Goal: Register for event/course

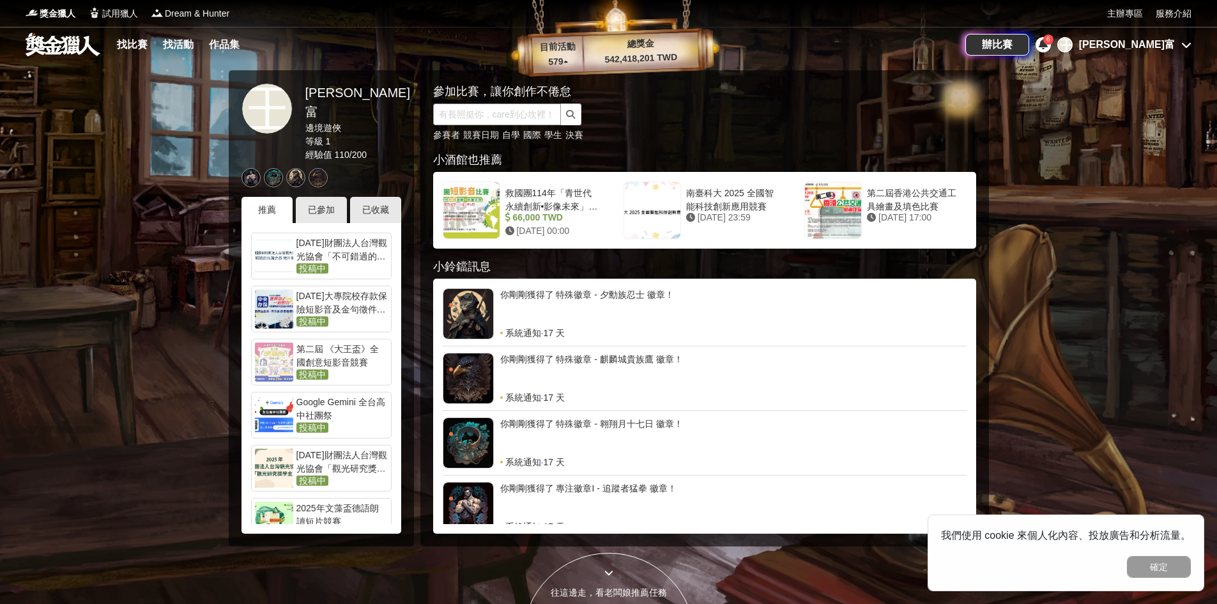
click at [510, 119] on input "text" at bounding box center [497, 114] width 128 height 22
click at [470, 120] on input "text" at bounding box center [497, 114] width 128 height 22
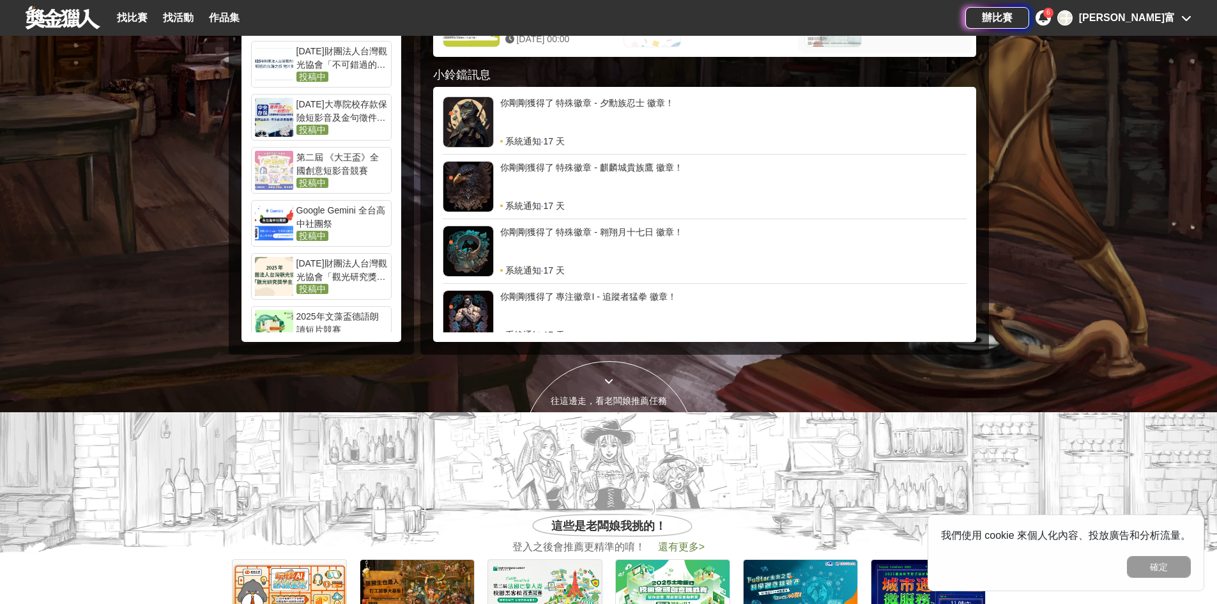
scroll to position [128, 0]
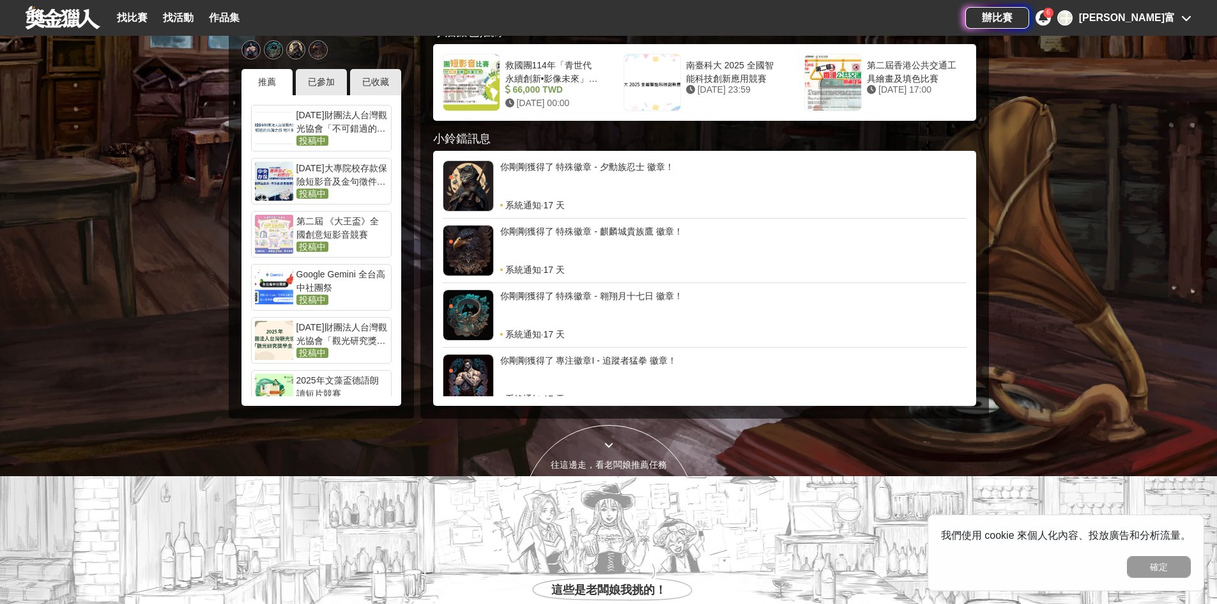
click at [613, 441] on div at bounding box center [608, 444] width 171 height 13
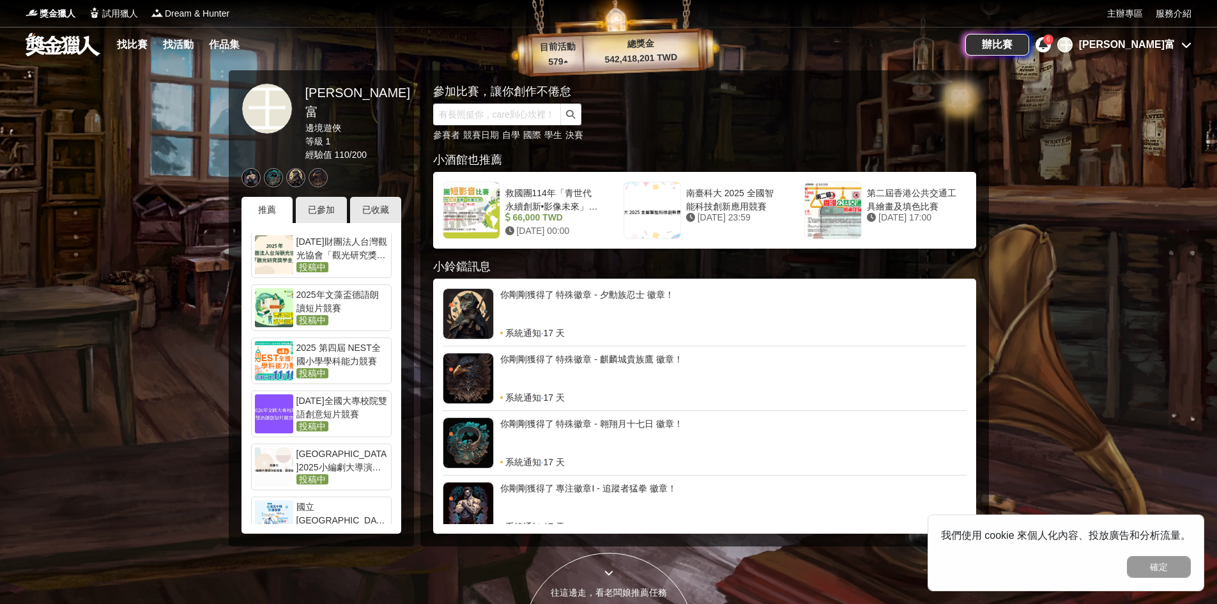
scroll to position [0, 0]
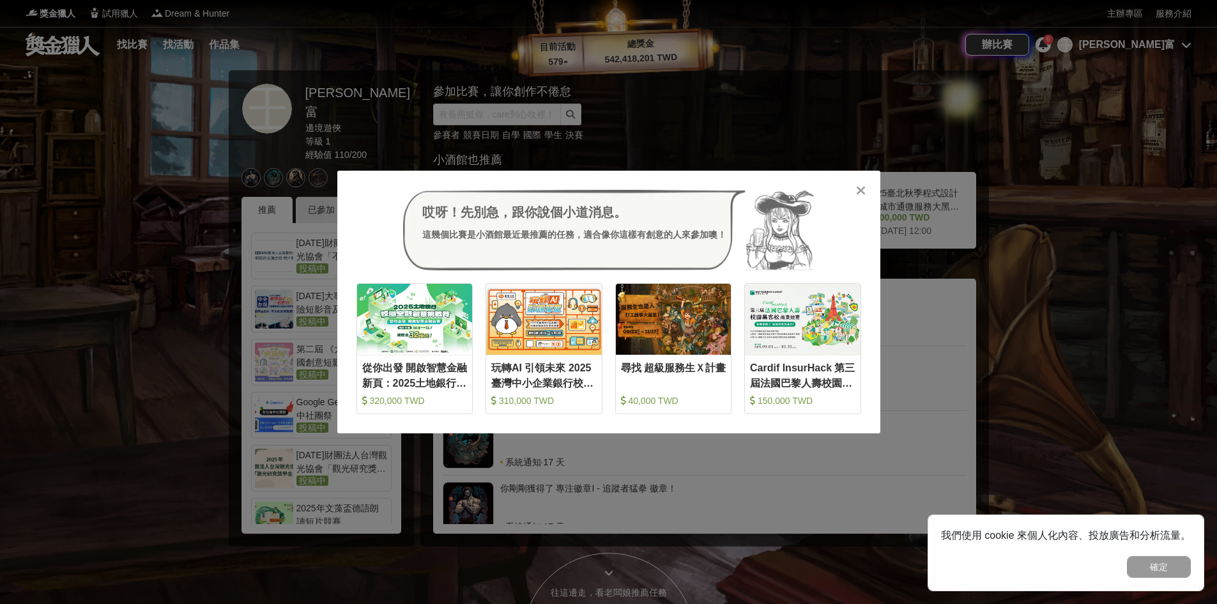
click at [857, 188] on icon at bounding box center [861, 190] width 10 height 13
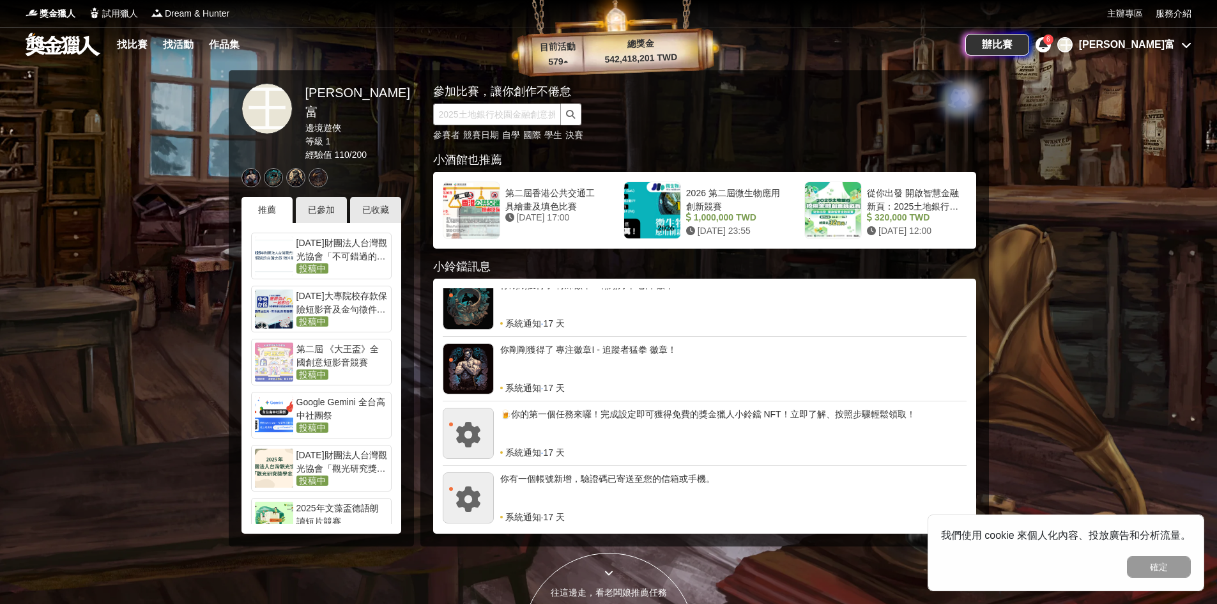
drag, startPoint x: 485, startPoint y: 115, endPoint x: 495, endPoint y: 100, distance: 18.4
click at [488, 112] on input "text" at bounding box center [497, 114] width 128 height 22
click at [761, 58] on div "找比賽 找活動 作品集" at bounding box center [496, 45] width 940 height 36
click at [139, 47] on link "找比賽" at bounding box center [132, 45] width 41 height 18
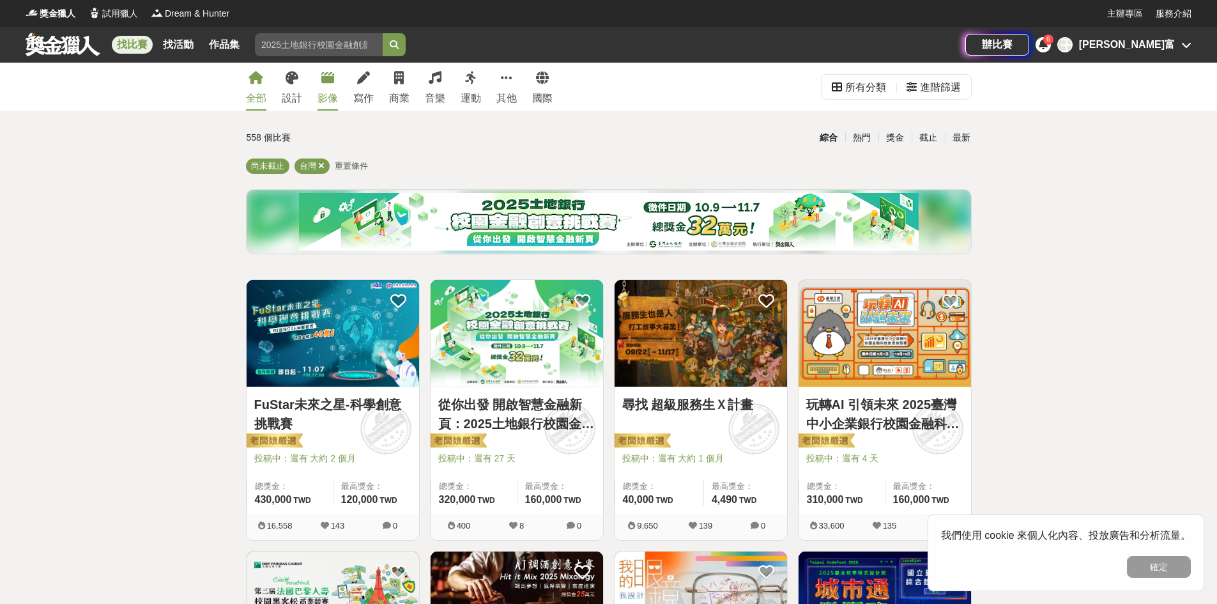
drag, startPoint x: 328, startPoint y: 77, endPoint x: 337, endPoint y: 84, distance: 11.8
click at [328, 77] on icon at bounding box center [327, 78] width 13 height 13
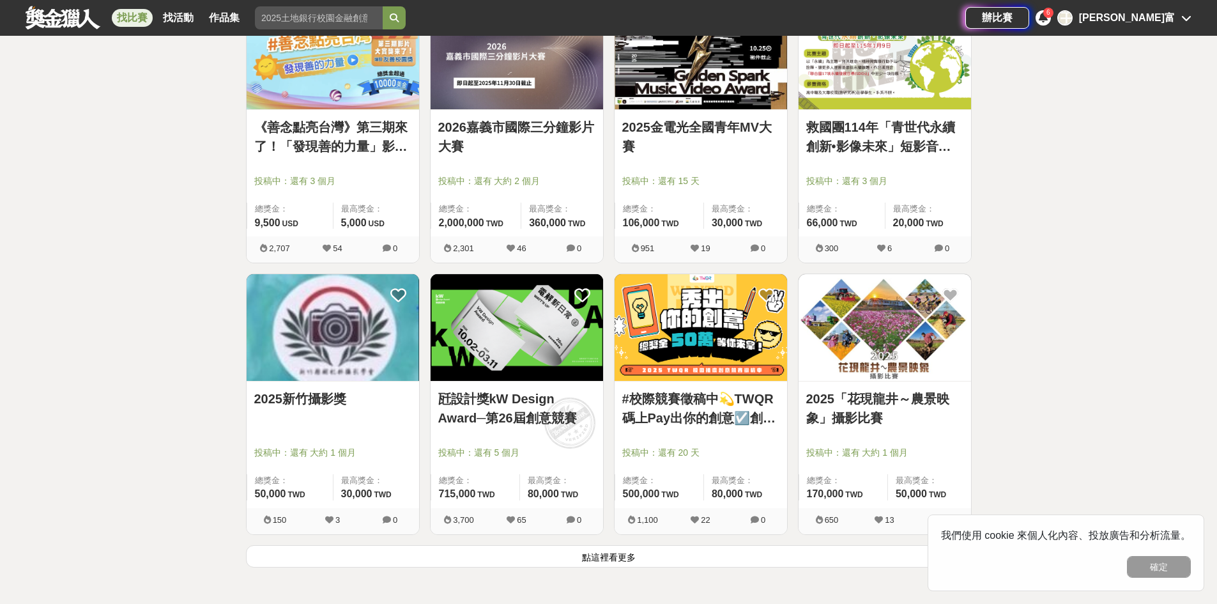
scroll to position [1405, 0]
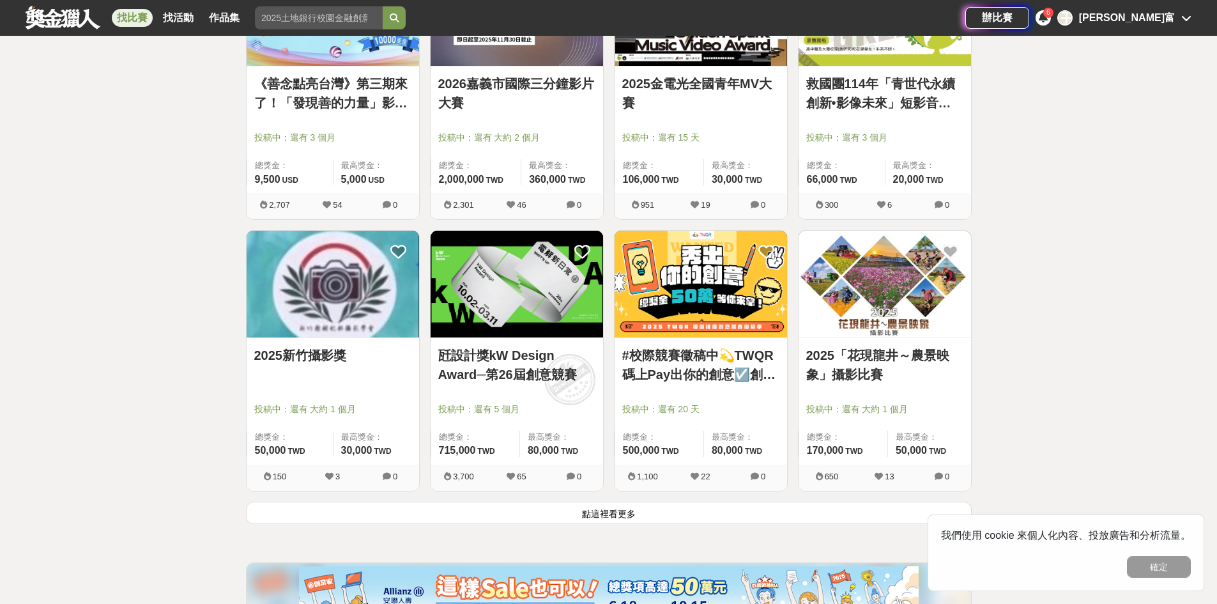
click at [652, 508] on button "點這裡看更多" at bounding box center [609, 512] width 726 height 22
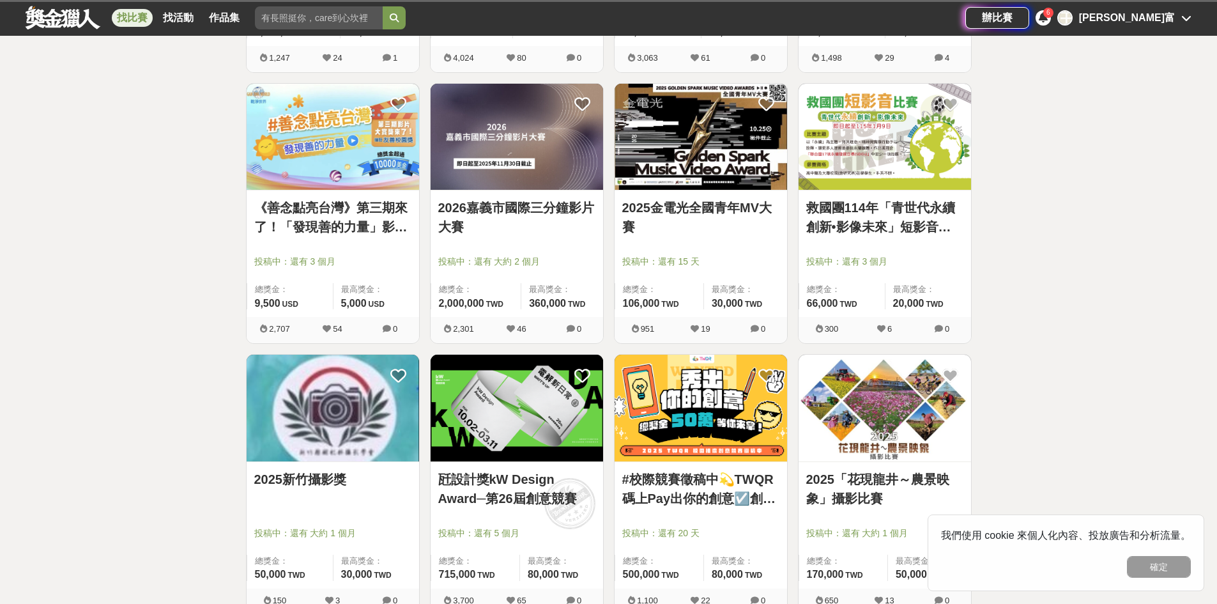
scroll to position [1214, 0]
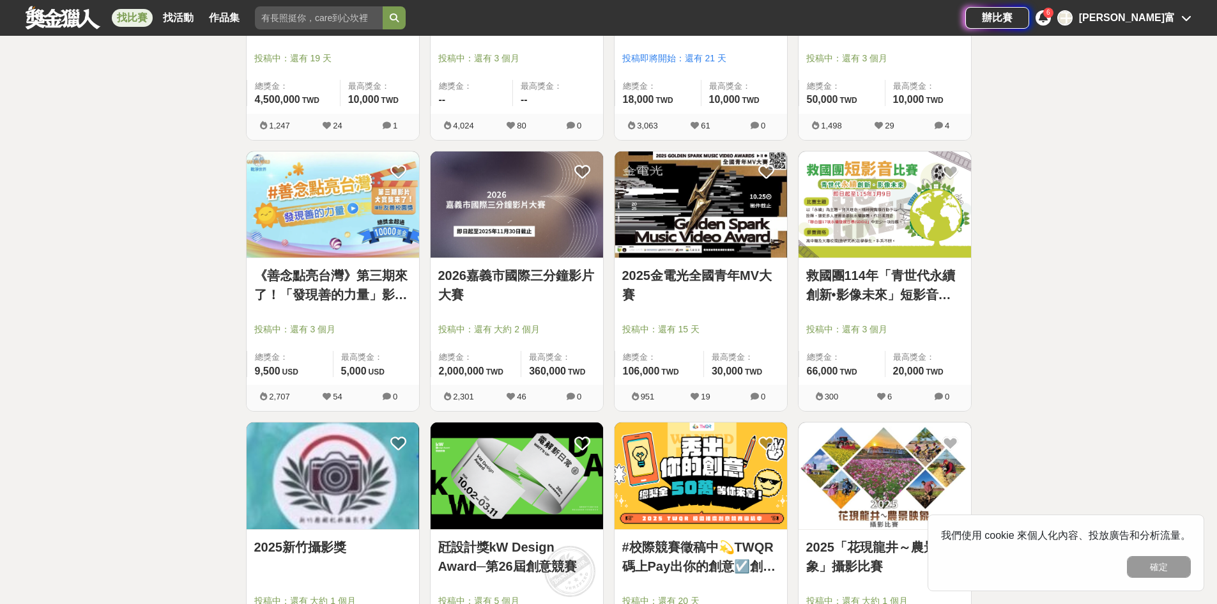
click at [862, 282] on link "救國團114年「青世代永續創新•影像未來」短影音比賽" at bounding box center [884, 285] width 157 height 38
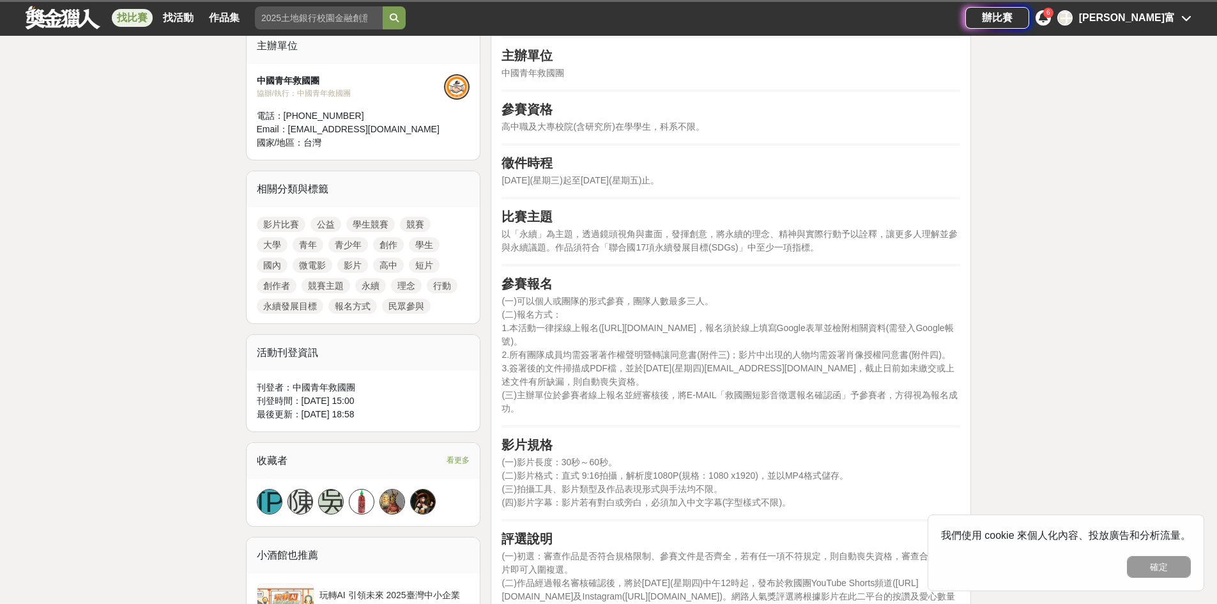
scroll to position [447, 0]
drag, startPoint x: 953, startPoint y: 229, endPoint x: 822, endPoint y: 227, distance: 130.9
click at [822, 228] on span "以「永續」為主題，透過鏡頭視角與畫面，發揮創意，將永續的理念、精神與實際行動予以詮釋，讓更多人理解並參與永續議題。作品須符合「聯合國17項永續發展目標(SDG…" at bounding box center [729, 240] width 456 height 24
click at [871, 244] on p "以「永續」為主題，透過鏡頭視角與畫面，發揮創意，將永續的理念、精神與實際行動予以詮釋，讓更多人理解並參與永續議題。作品須符合「聯合國17項永續發展目標(SDG…" at bounding box center [730, 240] width 459 height 27
drag, startPoint x: 503, startPoint y: 234, endPoint x: 802, endPoint y: 259, distance: 300.5
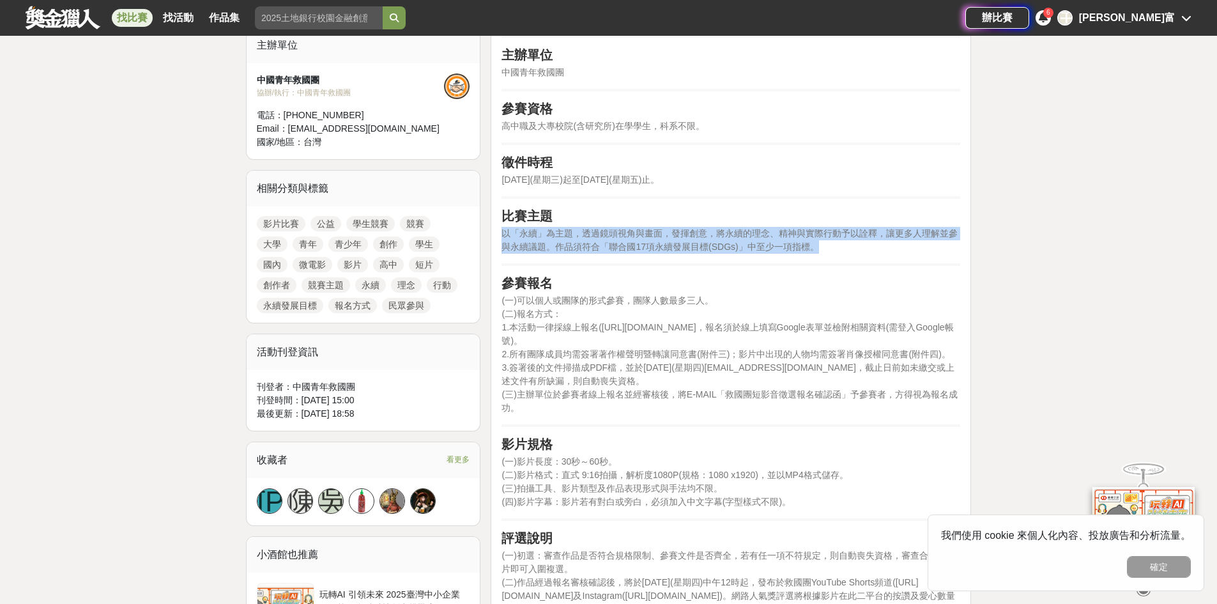
drag, startPoint x: 503, startPoint y: 232, endPoint x: 922, endPoint y: 247, distance: 419.2
click at [922, 247] on p "以「永續」為主題，透過鏡頭視角與畫面，發揮創意，將永續的理念、精神與實際行動予以詮釋，讓更多人理解並參與永續議題。作品須符合「聯合國17項永續發展目標(SDG…" at bounding box center [730, 240] width 459 height 27
click at [922, 248] on p "以「永續」為主題，透過鏡頭視角與畫面，發揮創意，將永續的理念、精神與實際行動予以詮釋，讓更多人理解並參與永續議題。作品須符合「聯合國17項永續發展目標(SDG…" at bounding box center [730, 240] width 459 height 27
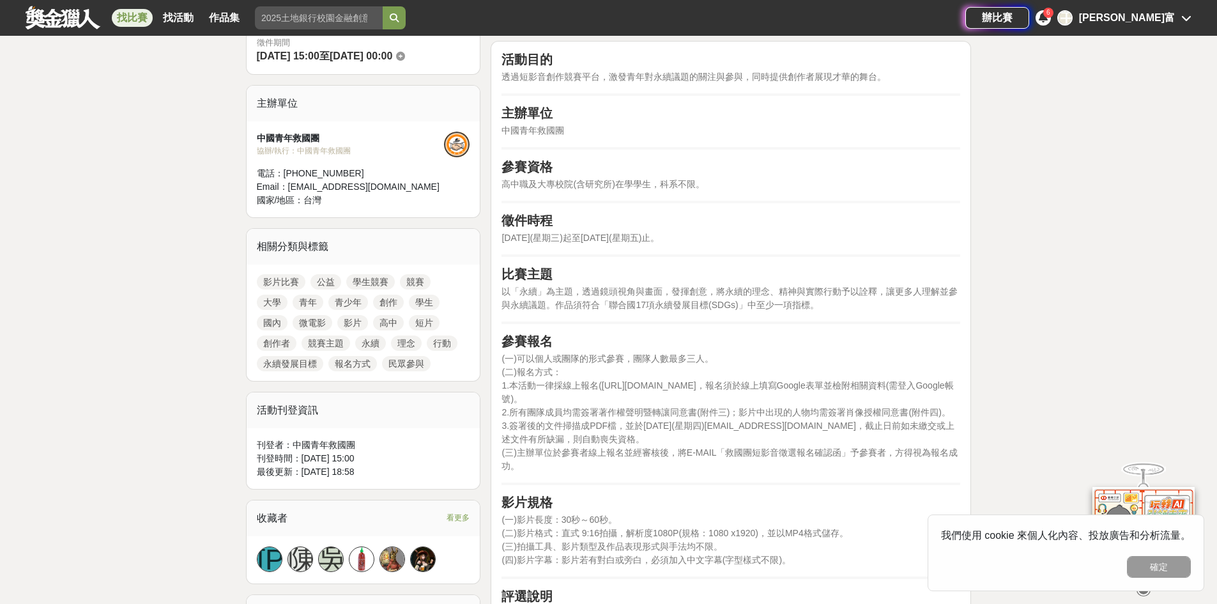
scroll to position [128, 0]
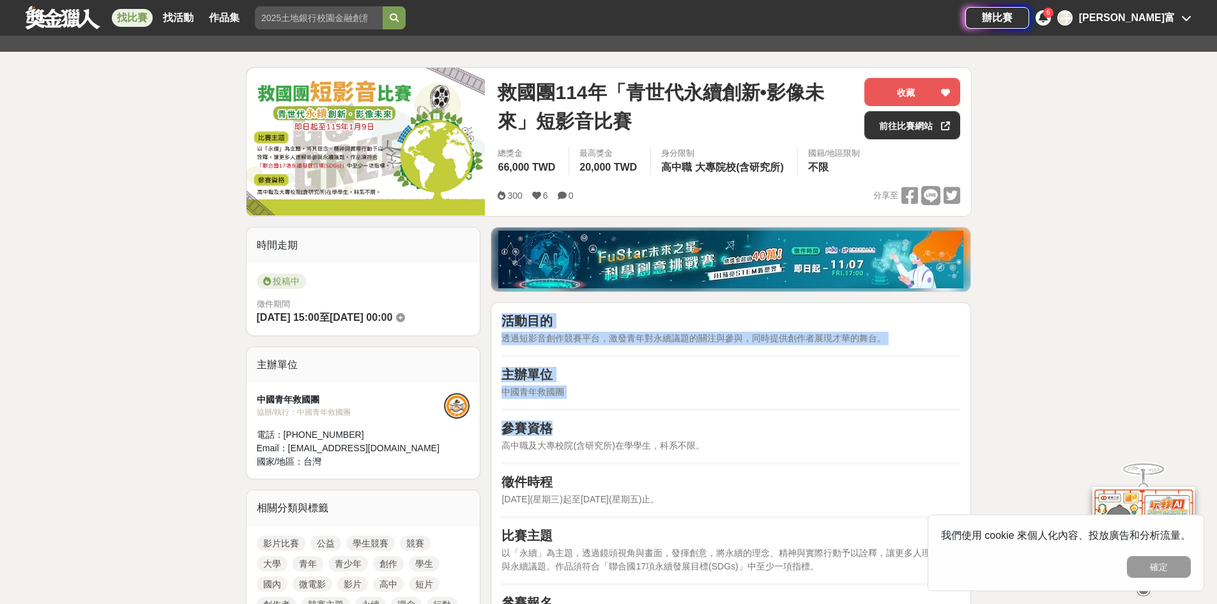
drag, startPoint x: 503, startPoint y: 320, endPoint x: 867, endPoint y: 415, distance: 375.7
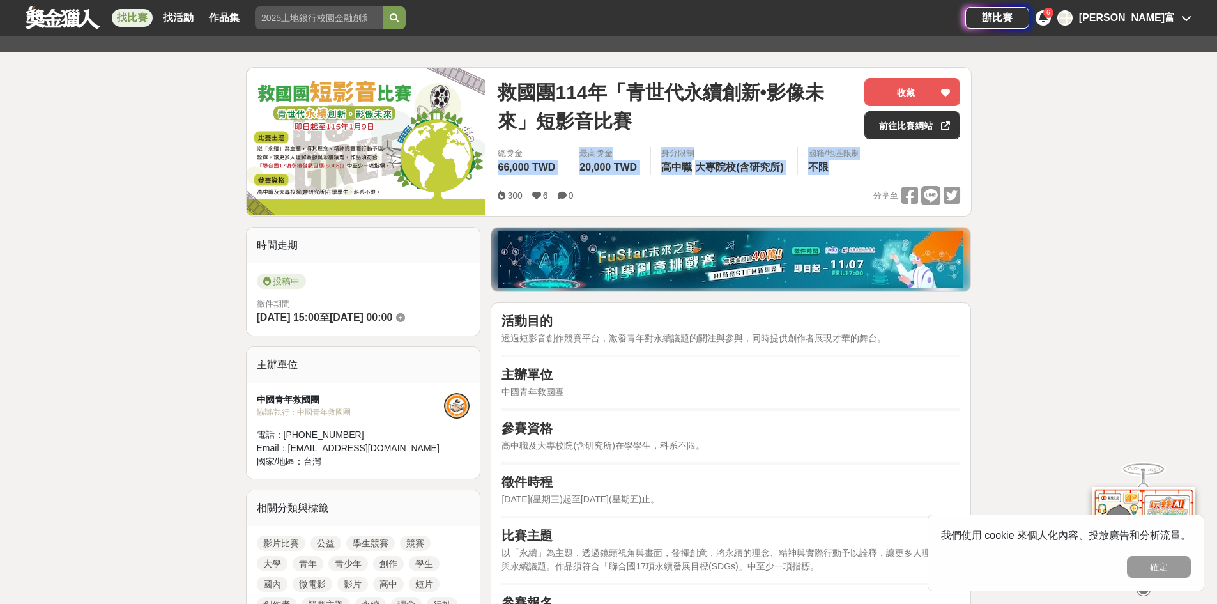
drag, startPoint x: 501, startPoint y: 164, endPoint x: 968, endPoint y: 173, distance: 467.6
click at [968, 173] on div "總獎金 66,000 TWD 最高獎金 20,000 TWD 身分限制 高中職 大專院校(含研究所) 國籍/地區限制 不限" at bounding box center [728, 165] width 483 height 36
click at [806, 205] on div "救國團[DATE]「青世代永續創新•影像未來」短影音比賽 收藏 前往比賽網站 總獎金 66,000 TWD 最高獎金 20,000 TWD 身分限制 高中職 …" at bounding box center [728, 142] width 483 height 148
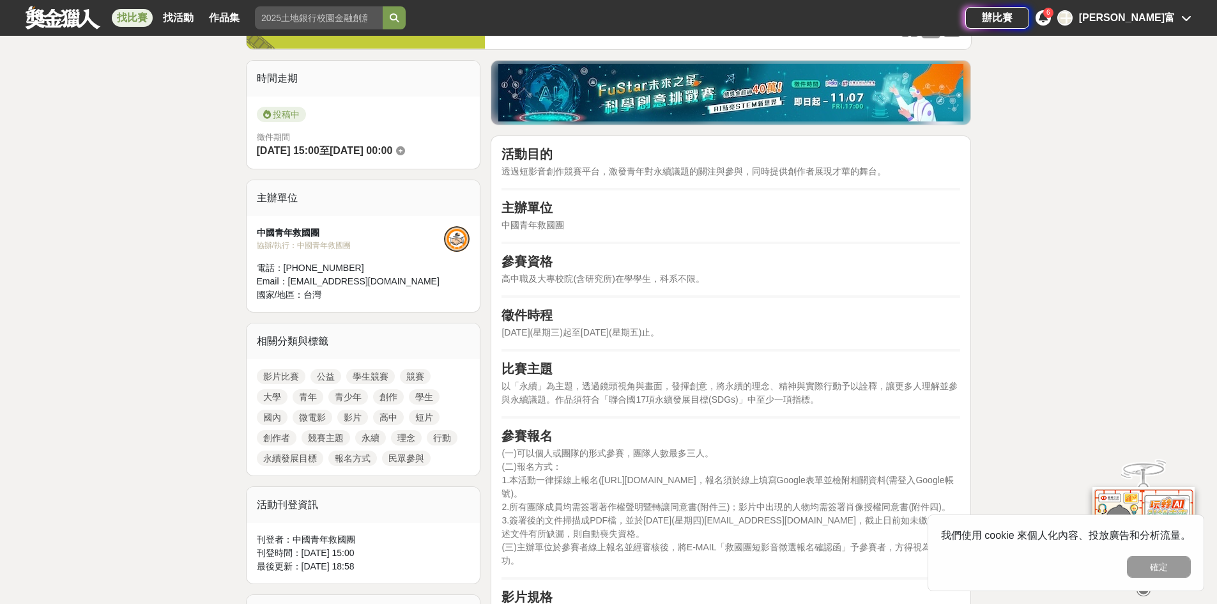
scroll to position [319, 0]
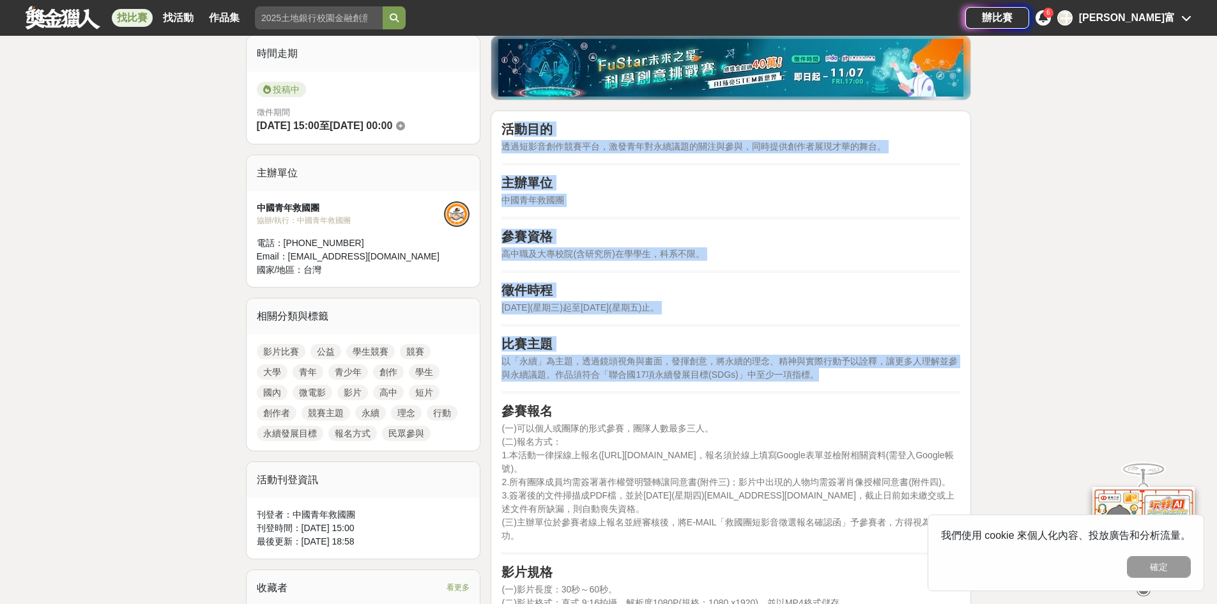
drag, startPoint x: 508, startPoint y: 125, endPoint x: 947, endPoint y: 370, distance: 503.0
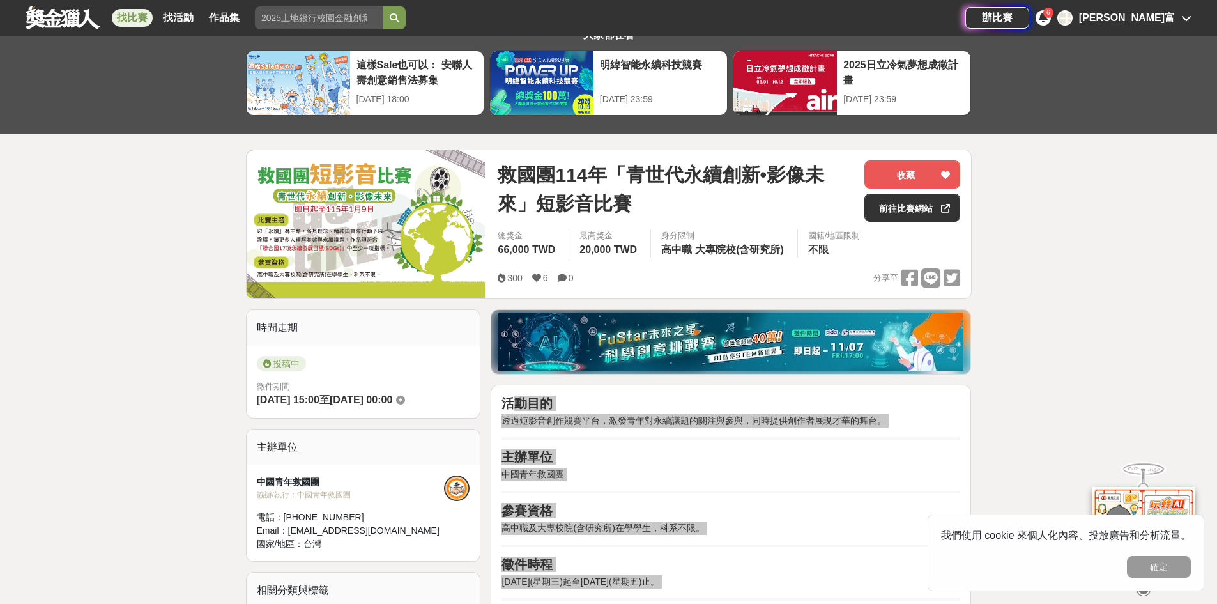
scroll to position [0, 0]
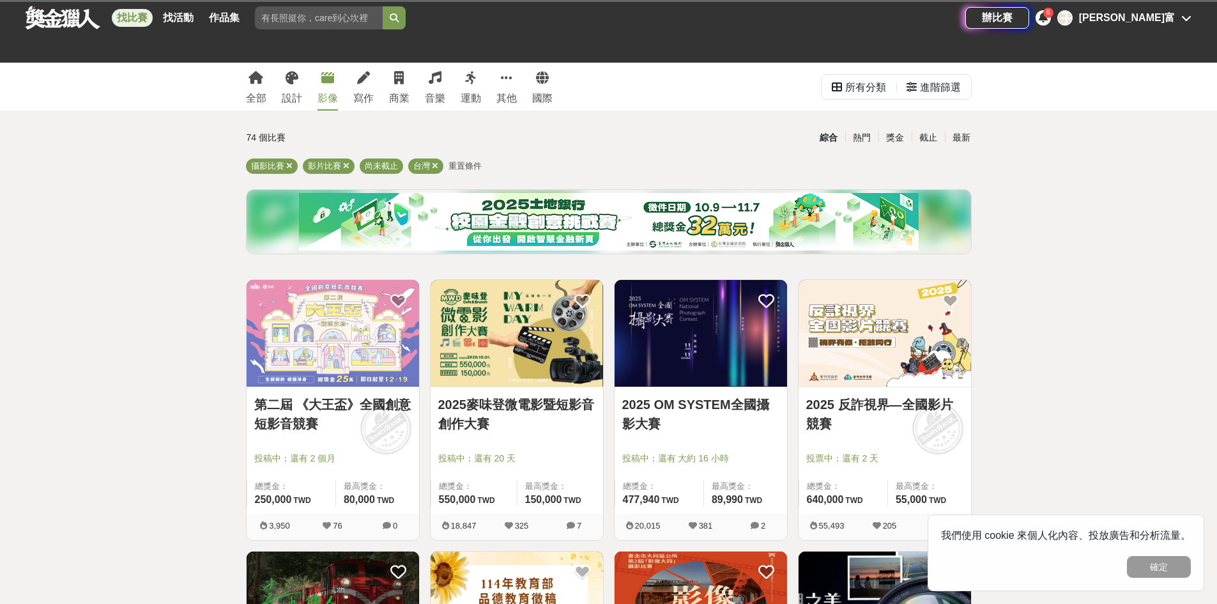
scroll to position [1214, 0]
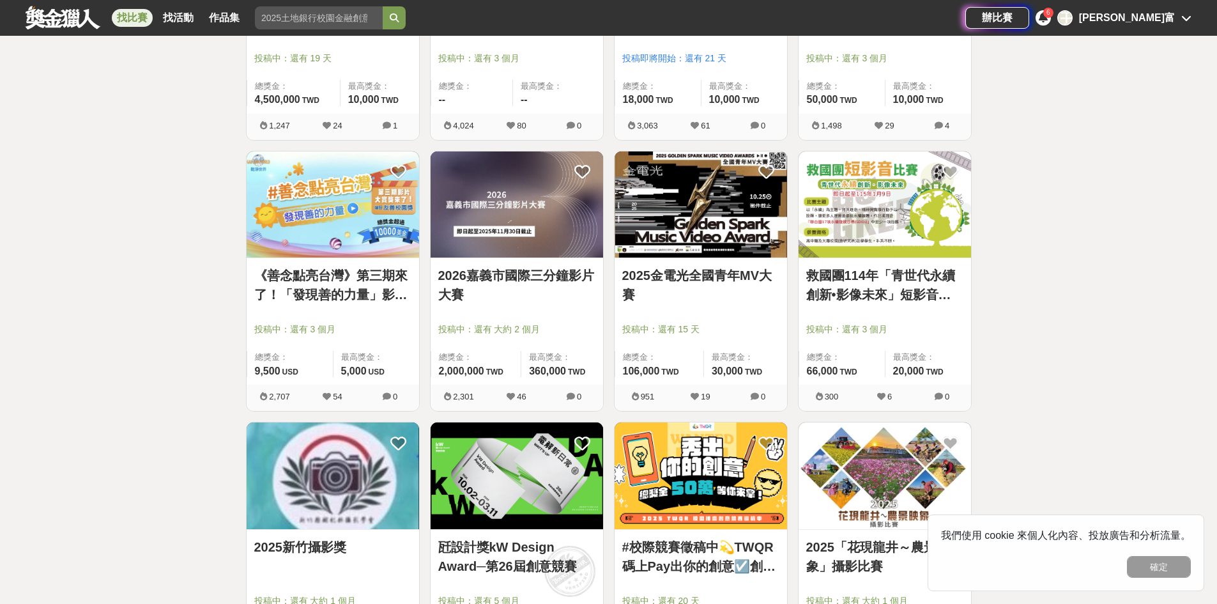
click at [547, 287] on link "2026嘉義市國際三分鐘影片大賽" at bounding box center [516, 285] width 157 height 38
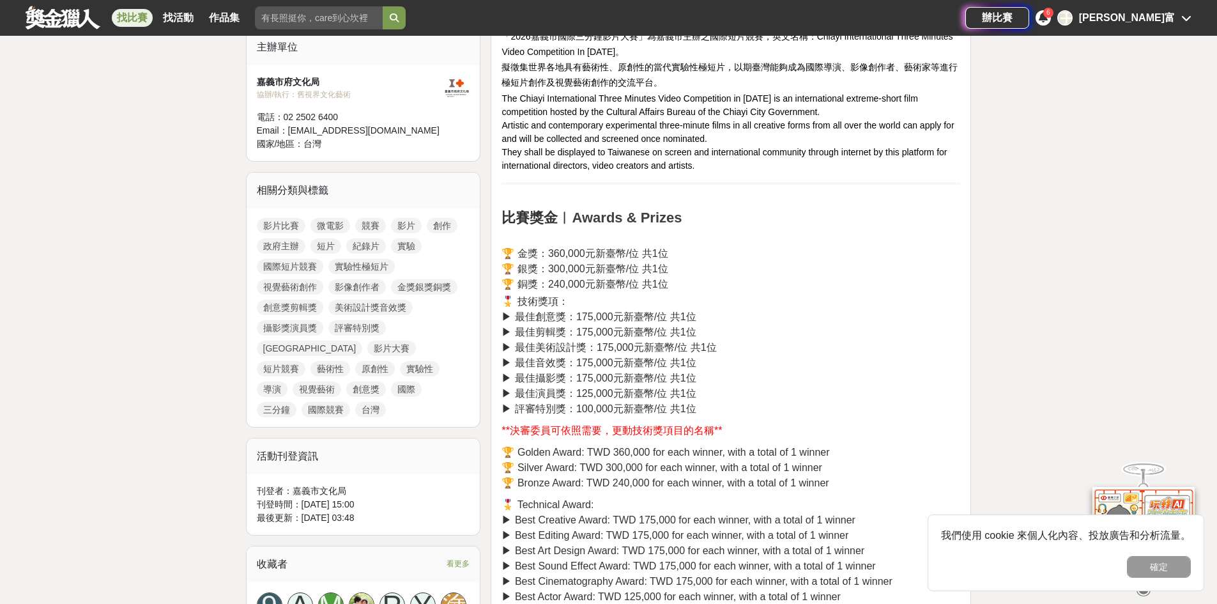
scroll to position [447, 0]
drag, startPoint x: 547, startPoint y: 254, endPoint x: 710, endPoint y: 250, distance: 162.9
click at [710, 250] on h2 "🏆 金獎：360,000元新臺幣/位 共1位 🏆 銀獎：300,000元新臺幣/位 共1位 🏆 銅獎：240,000元新臺幣/位 共1位" at bounding box center [730, 257] width 459 height 61
click at [722, 249] on h2 "🏆 金獎：360,000元新臺幣/位 共1位 🏆 銀獎：300,000元新臺幣/位 共1位 🏆 銅獎：240,000元新臺幣/位 共1位" at bounding box center [730, 257] width 459 height 61
drag, startPoint x: 550, startPoint y: 273, endPoint x: 734, endPoint y: 273, distance: 183.9
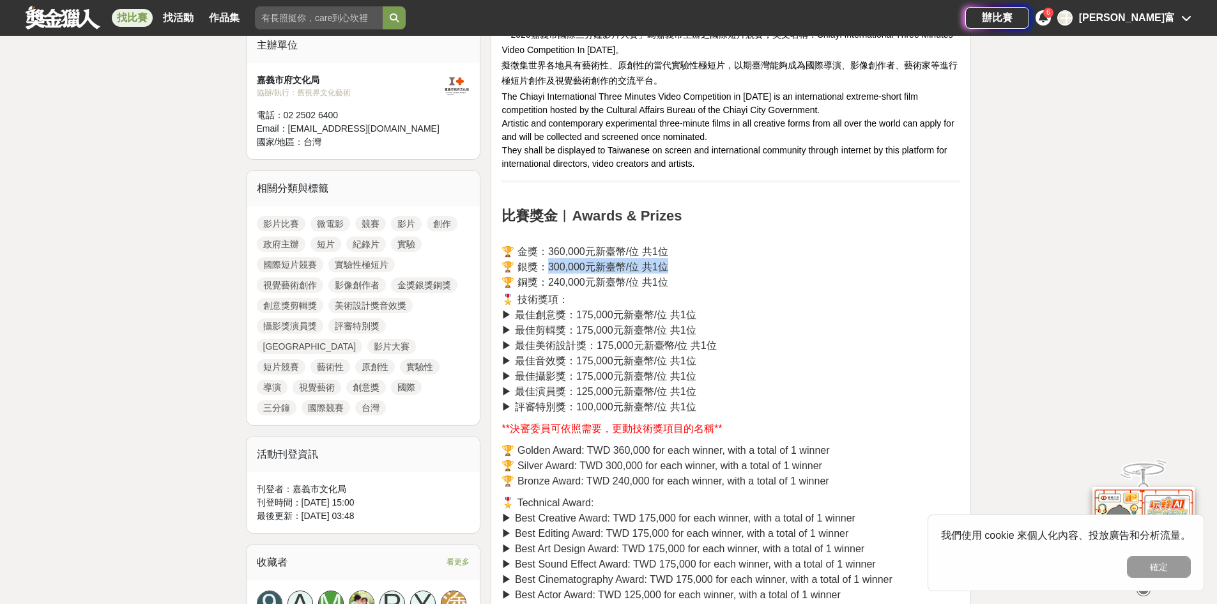
click at [734, 273] on h2 "🏆 金獎：360,000元新臺幣/位 共1位 🏆 銀獎：300,000元新臺幣/位 共1位 🏆 銅獎：240,000元新臺幣/位 共1位" at bounding box center [730, 257] width 459 height 61
drag, startPoint x: 552, startPoint y: 283, endPoint x: 697, endPoint y: 282, distance: 145.6
click at [697, 282] on h2 "🏆 金獎：360,000元新臺幣/位 共1位 🏆 銀獎：300,000元新臺幣/位 共1位 🏆 銅獎：240,000元新臺幣/位 共1位" at bounding box center [730, 257] width 459 height 61
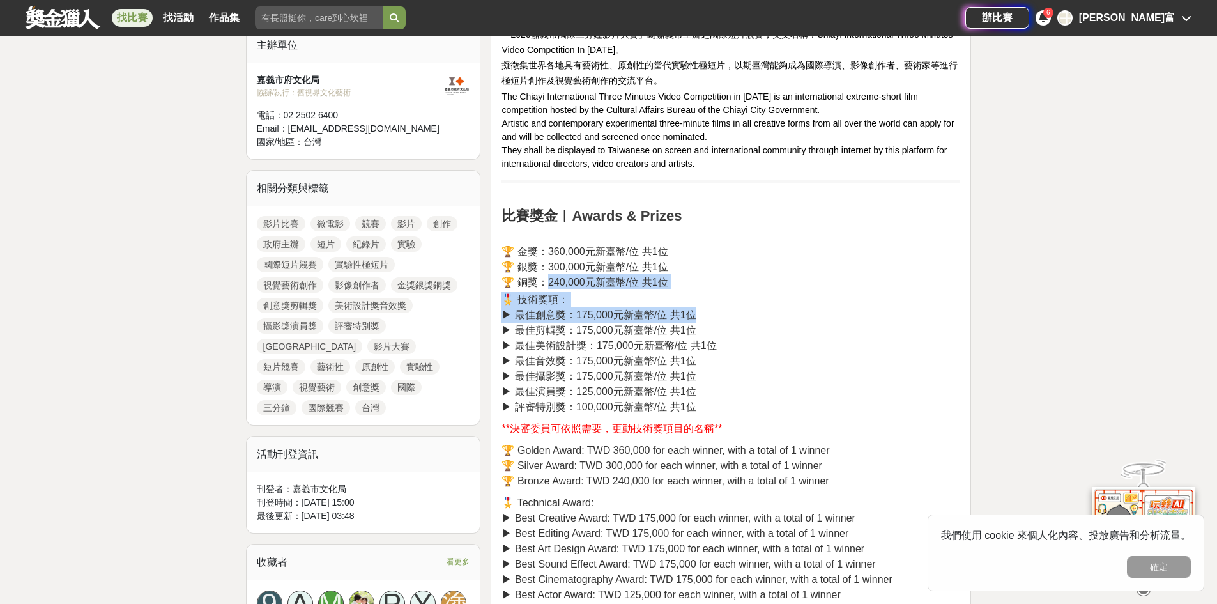
drag, startPoint x: 546, startPoint y: 286, endPoint x: 812, endPoint y: 309, distance: 267.3
click at [811, 309] on p "🎖️ 技術獎項： ▶︎ 最佳創意獎：175,000元新臺幣/位 共1位 ▶︎ 最佳剪輯獎：175,000元新臺幣/位 共1位 ▶︎ 最佳美術設計獎：175,0…" at bounding box center [730, 353] width 459 height 123
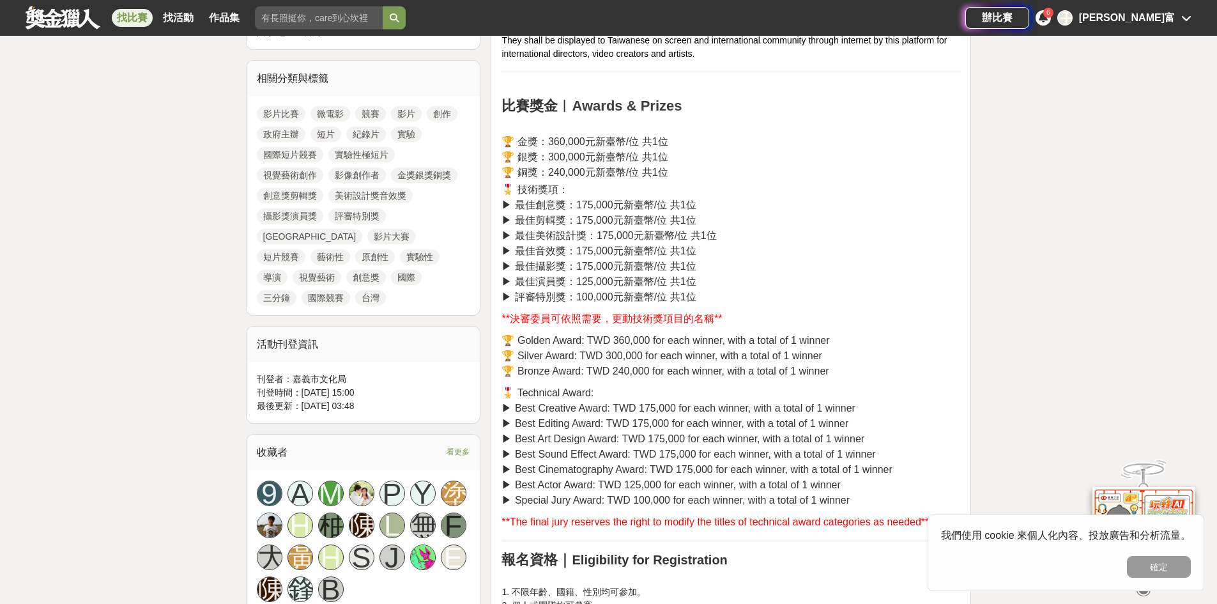
scroll to position [575, 0]
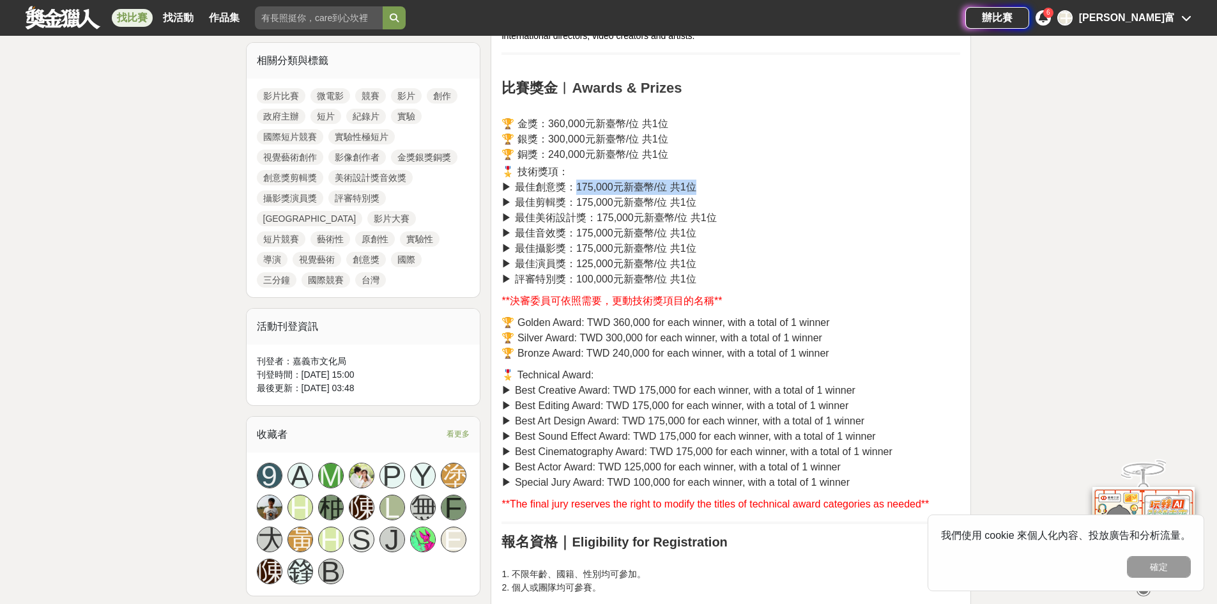
drag, startPoint x: 575, startPoint y: 186, endPoint x: 789, endPoint y: 193, distance: 213.4
click at [789, 193] on p "🎖️ 技術獎項： ▶︎ 最佳創意獎：175,000元新臺幣/位 共1位 ▶︎ 最佳剪輯獎：175,000元新臺幣/位 共1位 ▶︎ 最佳美術設計獎：175,0…" at bounding box center [730, 225] width 459 height 123
click at [575, 186] on span "▶︎ 最佳創意獎：175,000元新臺幣/位 共1位" at bounding box center [598, 186] width 194 height 11
drag, startPoint x: 574, startPoint y: 186, endPoint x: 582, endPoint y: 186, distance: 8.9
click at [582, 186] on span "▶︎ 最佳創意獎：175,000元新臺幣/位 共1位" at bounding box center [598, 186] width 194 height 11
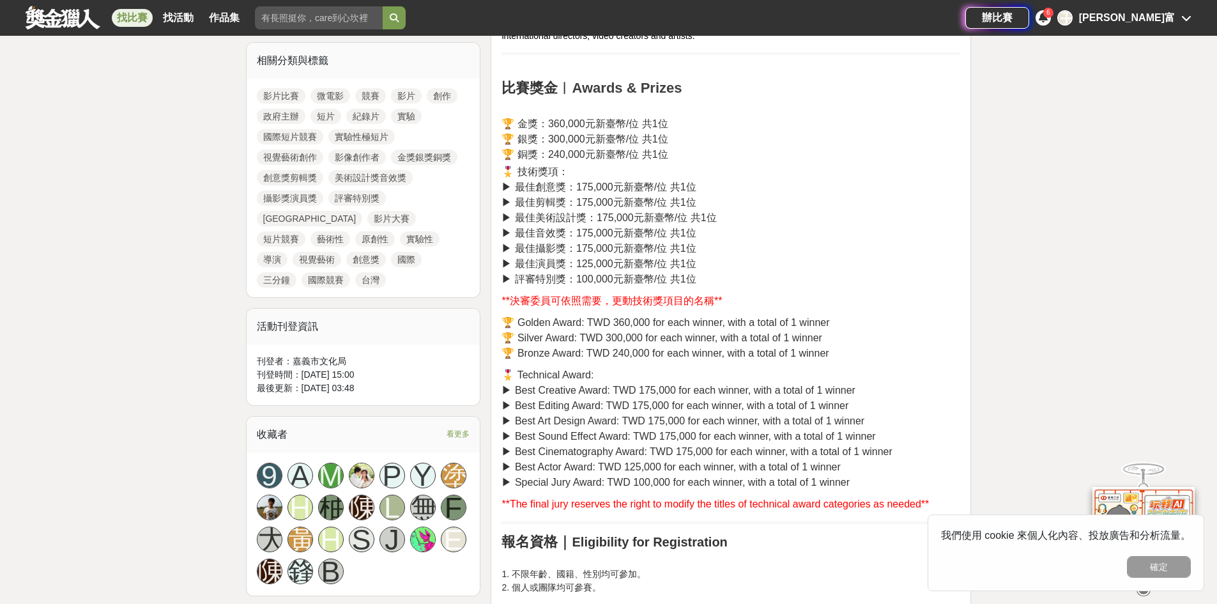
click at [577, 179] on p "🎖️ 技術獎項： ▶︎ 最佳創意獎：175,000元新臺幣/位 共1位 ▶︎ 最佳剪輯獎：175,000元新臺幣/位 共1位 ▶︎ 最佳美術設計獎：175,0…" at bounding box center [730, 225] width 459 height 123
drag, startPoint x: 575, startPoint y: 177, endPoint x: 593, endPoint y: 185, distance: 20.0
click at [595, 184] on p "🎖️ 技術獎項： ▶︎ 最佳創意獎：175,000元新臺幣/位 共1位 ▶︎ 最佳剪輯獎：175,000元新臺幣/位 共1位 ▶︎ 最佳美術設計獎：175,0…" at bounding box center [730, 225] width 459 height 123
click at [581, 185] on span "▶︎ 最佳創意獎：175,000元新臺幣/位 共1位" at bounding box center [598, 186] width 194 height 11
drag, startPoint x: 573, startPoint y: 188, endPoint x: 731, endPoint y: 182, distance: 157.9
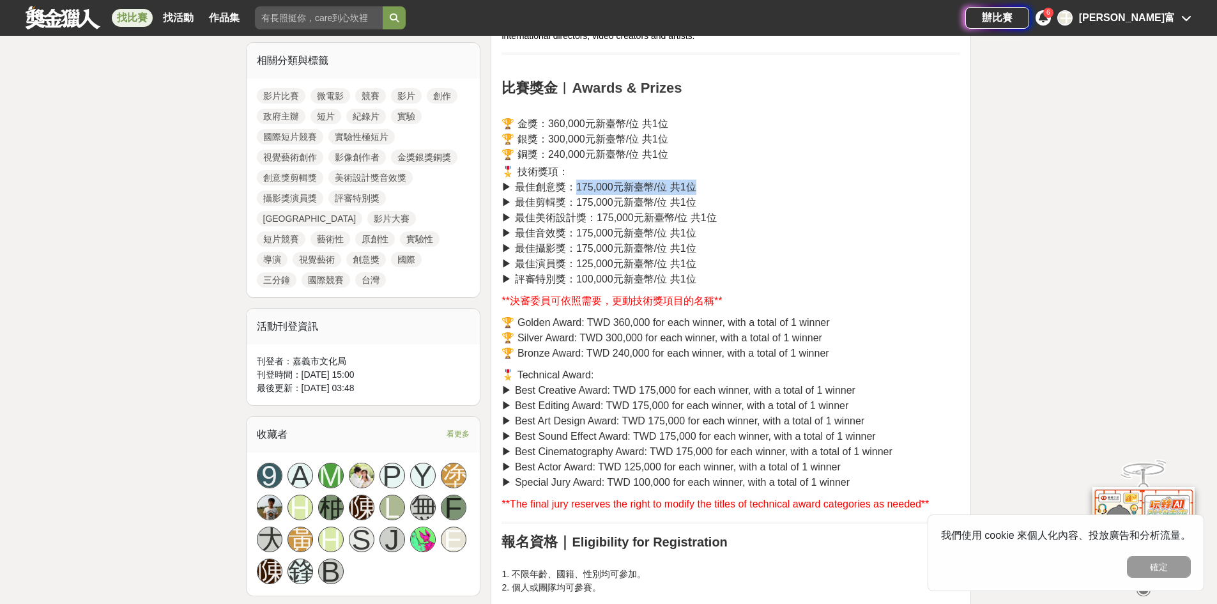
click at [733, 182] on p "🎖️ 技術獎項： ▶︎ 最佳創意獎：175,000元新臺幣/位 共1位 ▶︎ 最佳剪輯獎：175,000元新臺幣/位 共1位 ▶︎ 最佳美術設計獎：175,0…" at bounding box center [730, 225] width 459 height 123
click at [730, 182] on p "🎖️ 技術獎項： ▶︎ 最佳創意獎：175,000元新臺幣/位 共1位 ▶︎ 最佳剪輯獎：175,000元新臺幣/位 共1位 ▶︎ 最佳美術設計獎：175,0…" at bounding box center [730, 225] width 459 height 123
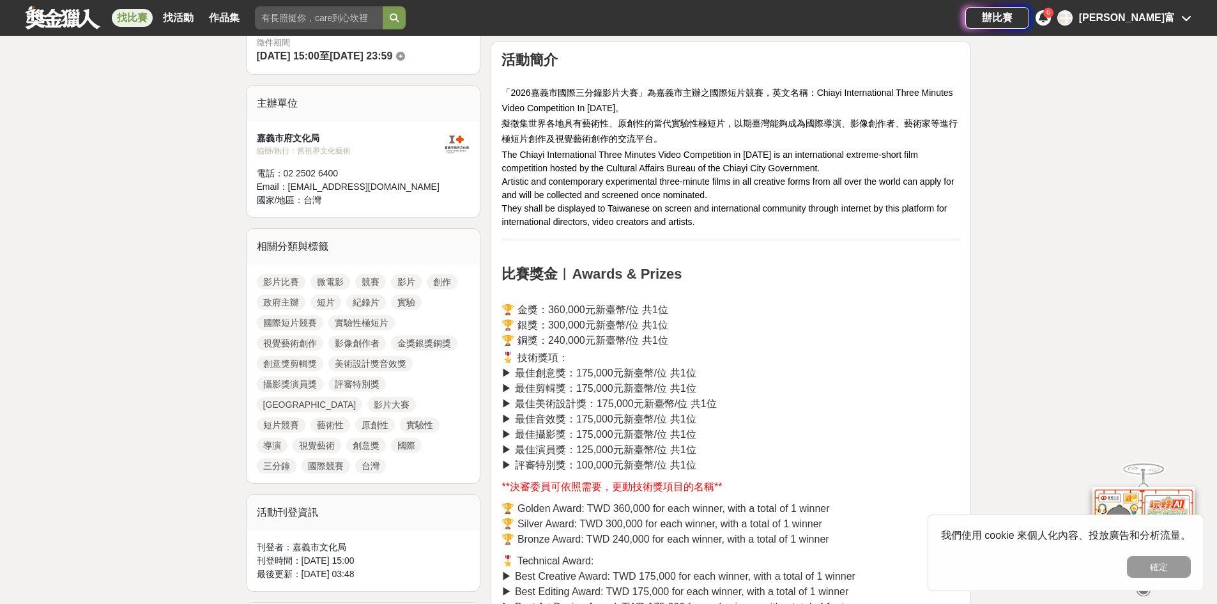
scroll to position [383, 0]
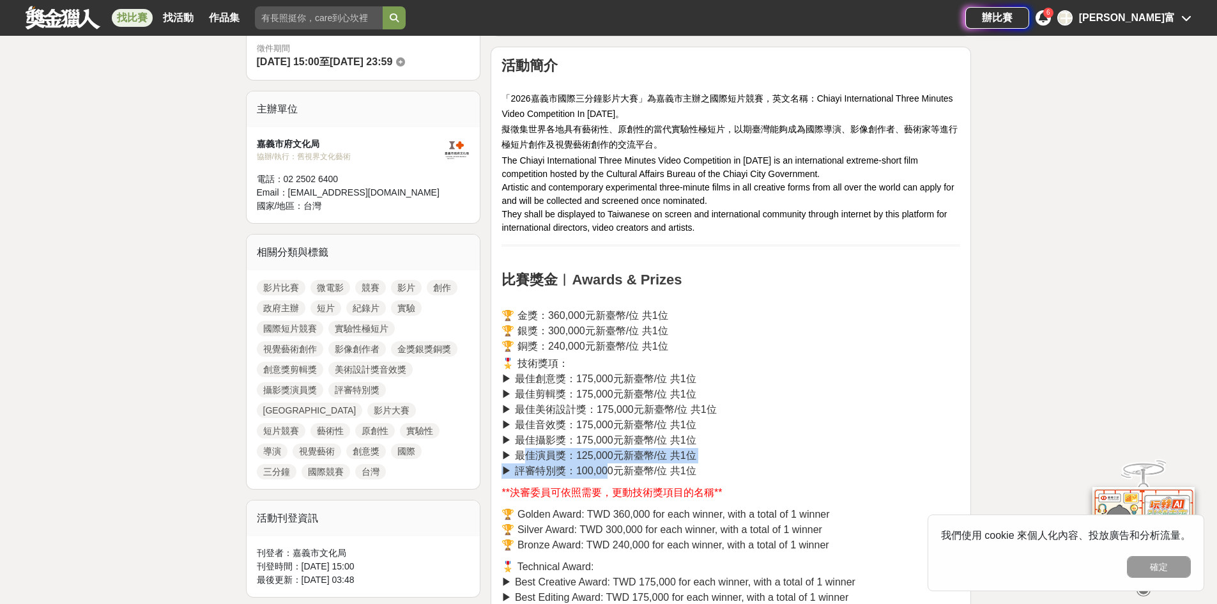
drag, startPoint x: 529, startPoint y: 459, endPoint x: 615, endPoint y: 470, distance: 87.0
click at [611, 470] on p "🎖️ 技術獎項： ▶︎ 最佳創意獎：175,000元新臺幣/位 共1位 ▶︎ 最佳剪輯獎：175,000元新臺幣/位 共1位 ▶︎ 最佳美術設計獎：175,0…" at bounding box center [730, 417] width 459 height 123
click at [755, 442] on p "🎖️ 技術獎項： ▶︎ 最佳創意獎：175,000元新臺幣/位 共1位 ▶︎ 最佳剪輯獎：175,000元新臺幣/位 共1位 ▶︎ 最佳美術設計獎：175,0…" at bounding box center [730, 417] width 459 height 123
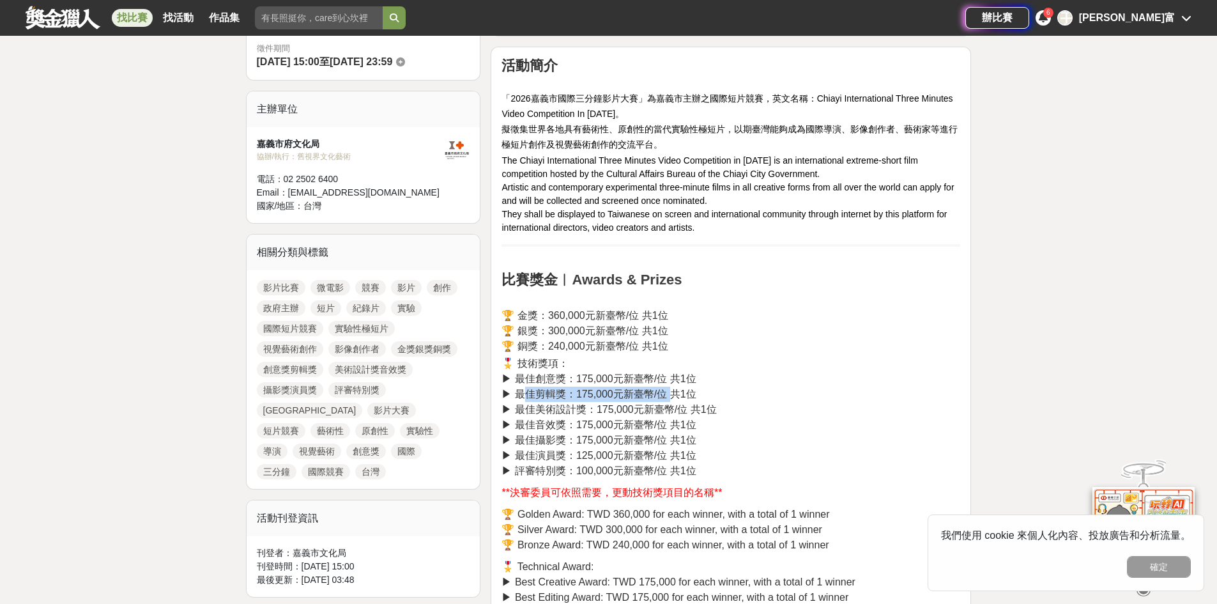
drag, startPoint x: 527, startPoint y: 393, endPoint x: 736, endPoint y: 409, distance: 209.5
click at [673, 399] on span "▶︎ 最佳剪輯獎：175,000元新臺幣/位 共1位" at bounding box center [598, 393] width 194 height 11
click at [814, 411] on p "🎖️ 技術獎項： ▶︎ 最佳創意獎：175,000元新臺幣/位 共1位 ▶︎ 最佳剪輯獎：175,000元新臺幣/位 共1位 ▶︎ 最佳美術設計獎：175,0…" at bounding box center [730, 417] width 459 height 123
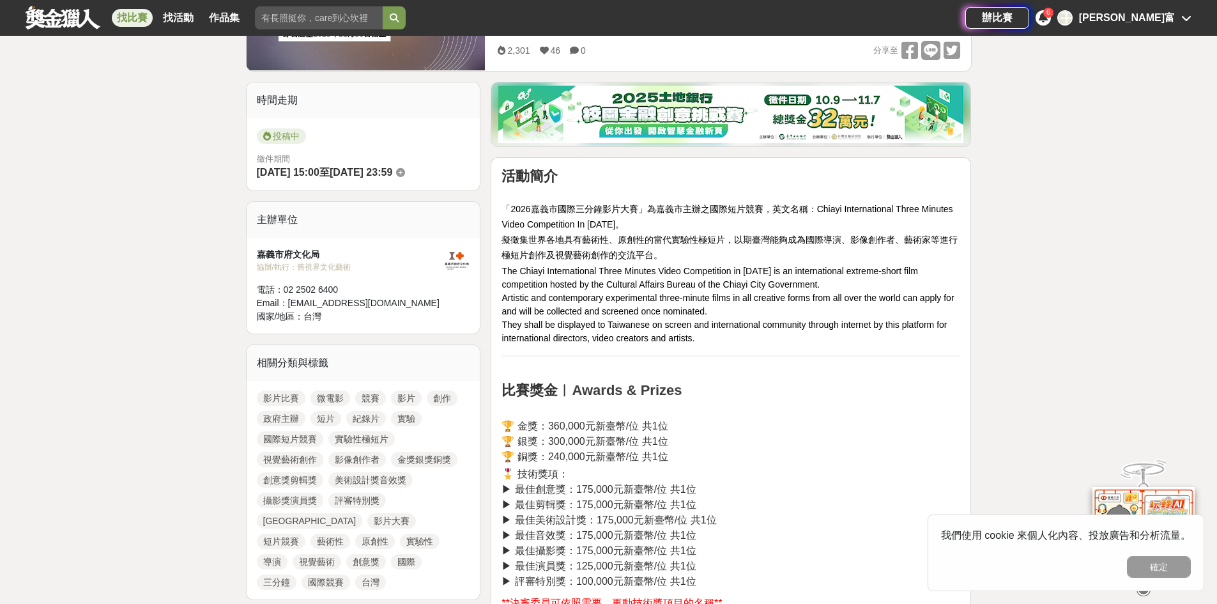
scroll to position [255, 0]
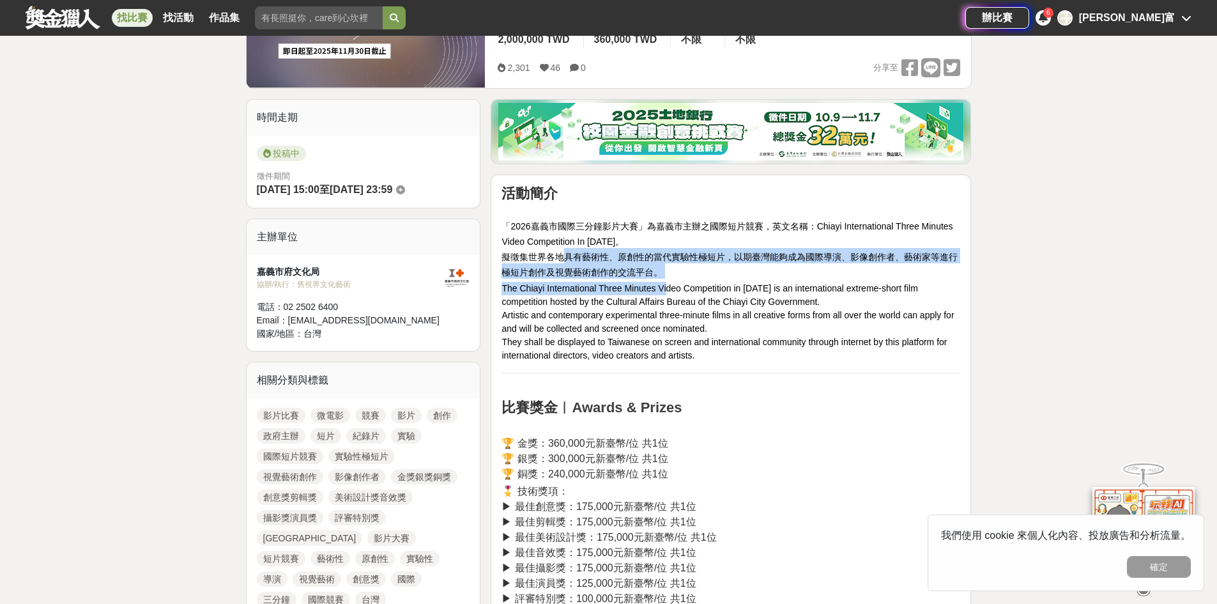
drag, startPoint x: 561, startPoint y: 255, endPoint x: 674, endPoint y: 282, distance: 116.3
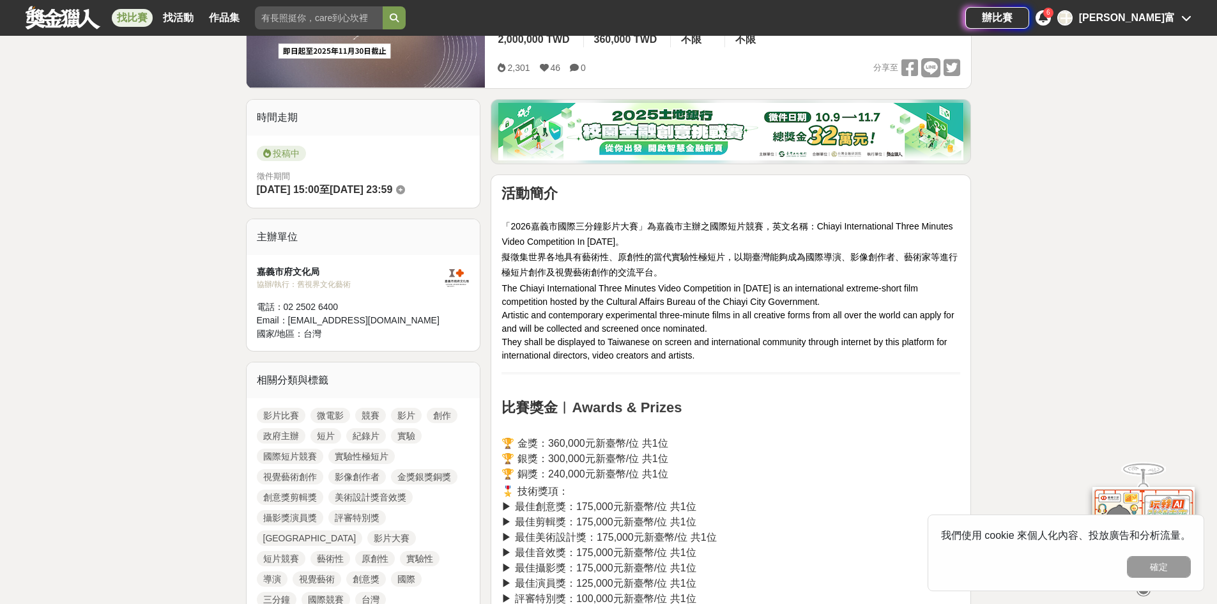
drag, startPoint x: 669, startPoint y: 259, endPoint x: 724, endPoint y: 259, distance: 54.3
click at [724, 259] on span "擬徵集世界各地具有藝術性、原創性的當代實驗性極短片，以期臺灣能夠成為國際導演、影像創作者、藝術家等進行極短片創作及視覺藝術創作的交流平台。" at bounding box center [729, 265] width 456 height 26
click at [696, 275] on h2 "活動簡介 「2026嘉義市國際三分鐘影片大賽」為嘉義市主辦之國際短片競賽，英文名稱：Chiayi International Three Minutes Vi…" at bounding box center [730, 231] width 459 height 93
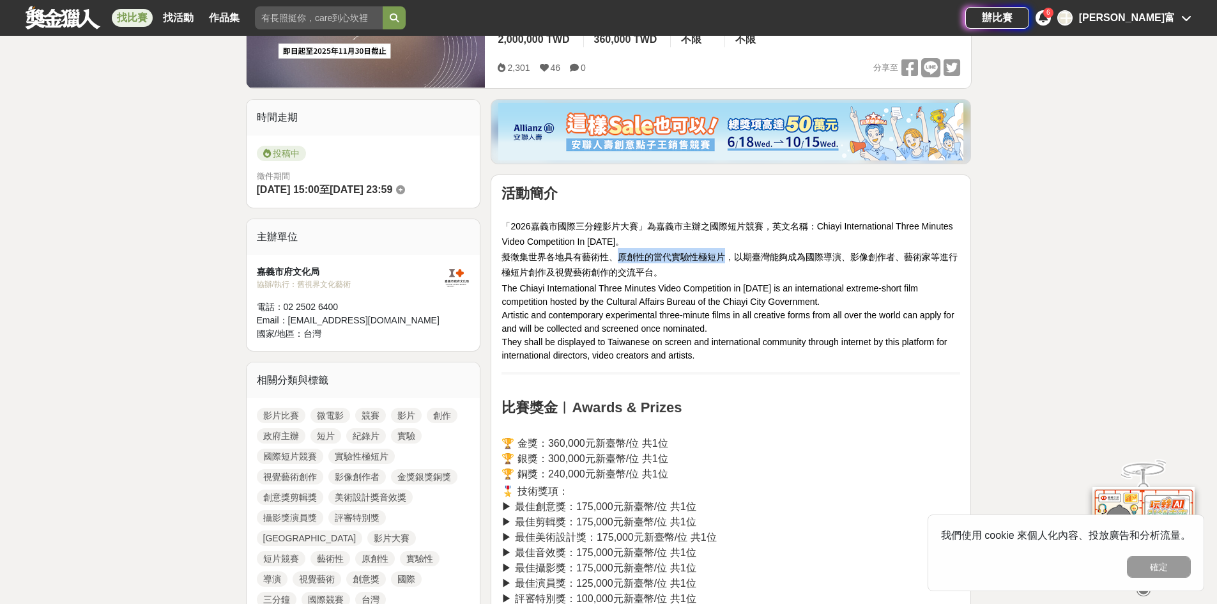
drag, startPoint x: 618, startPoint y: 258, endPoint x: 727, endPoint y: 259, distance: 109.2
click at [727, 259] on span "擬徵集世界各地具有藝術性、原創性的當代實驗性極短片，以期臺灣能夠成為國際導演、影像創作者、藝術家等進行極短片創作及視覺藝術創作的交流平台。" at bounding box center [729, 265] width 456 height 26
copy span "原創性的當代實驗性極短片"
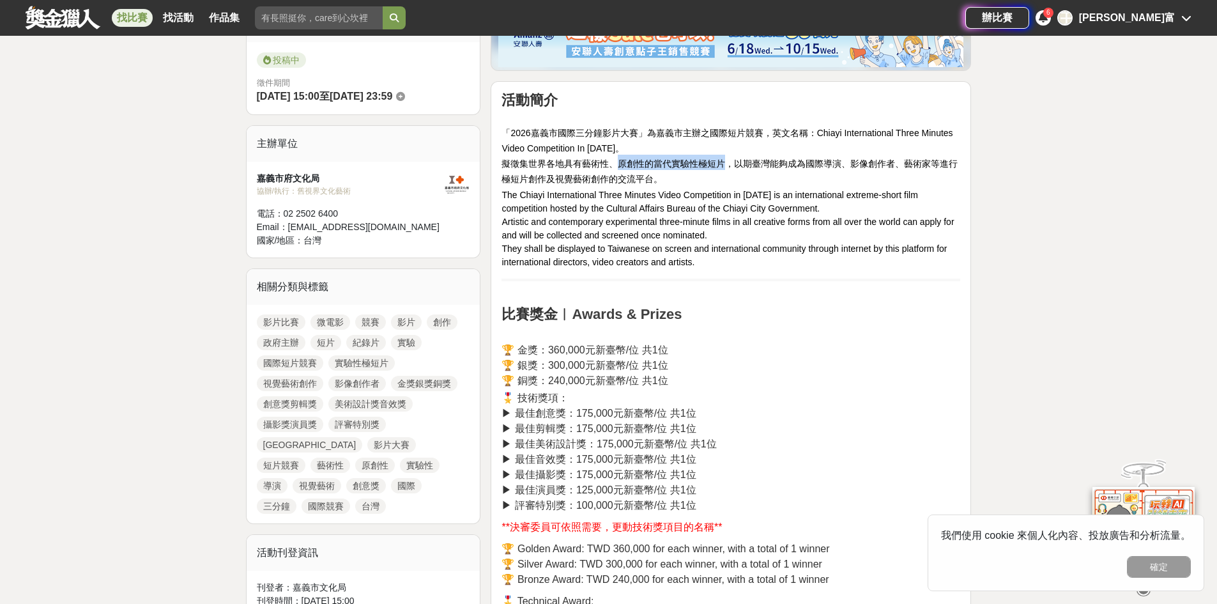
scroll to position [383, 0]
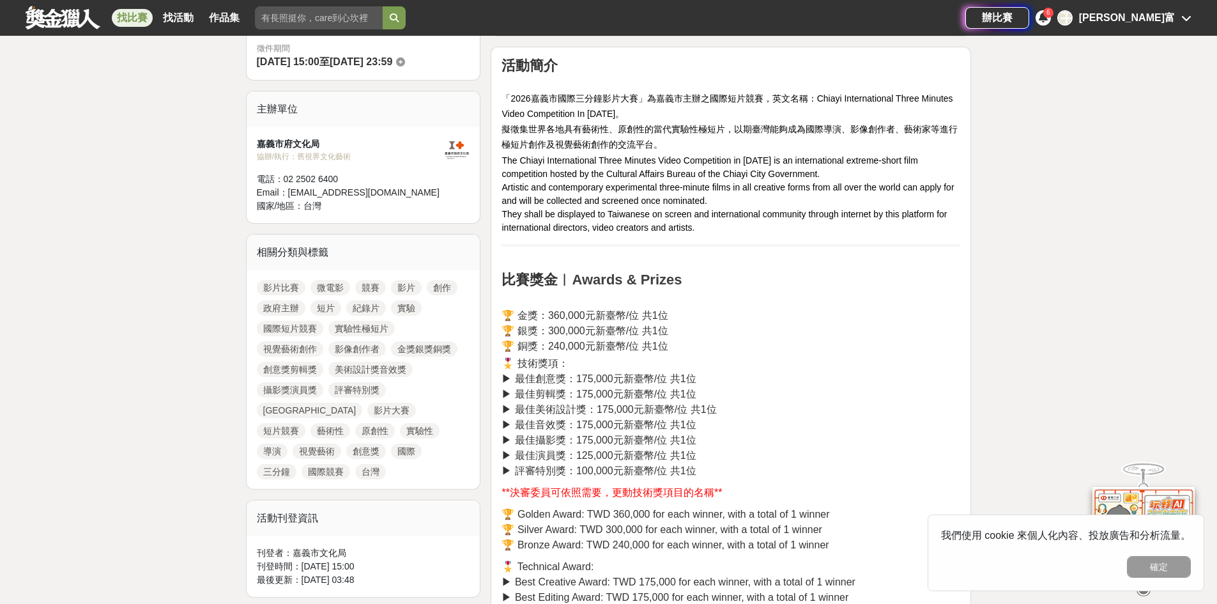
click at [770, 143] on h2 "活動簡介 「2026嘉義市國際三分鐘影片大賽」為嘉義市主辦之國際短片競賽，英文名稱：Chiayi International Three Minutes Vi…" at bounding box center [730, 103] width 459 height 93
drag, startPoint x: 728, startPoint y: 133, endPoint x: 879, endPoint y: 133, distance: 151.4
click at [879, 133] on span "擬徵集世界各地具有藝術性、原創性的當代實驗性極短片，以期臺灣能夠成為國際導演、影像創作者、藝術家等進行極短片創作及視覺藝術創作的交流平台。" at bounding box center [729, 137] width 456 height 26
click at [856, 146] on h2 "活動簡介 「2026嘉義市國際三分鐘影片大賽」為嘉義市主辦之國際短片競賽，英文名稱：Chiayi International Three Minutes Vi…" at bounding box center [730, 103] width 459 height 93
drag, startPoint x: 738, startPoint y: 128, endPoint x: 849, endPoint y: 132, distance: 110.6
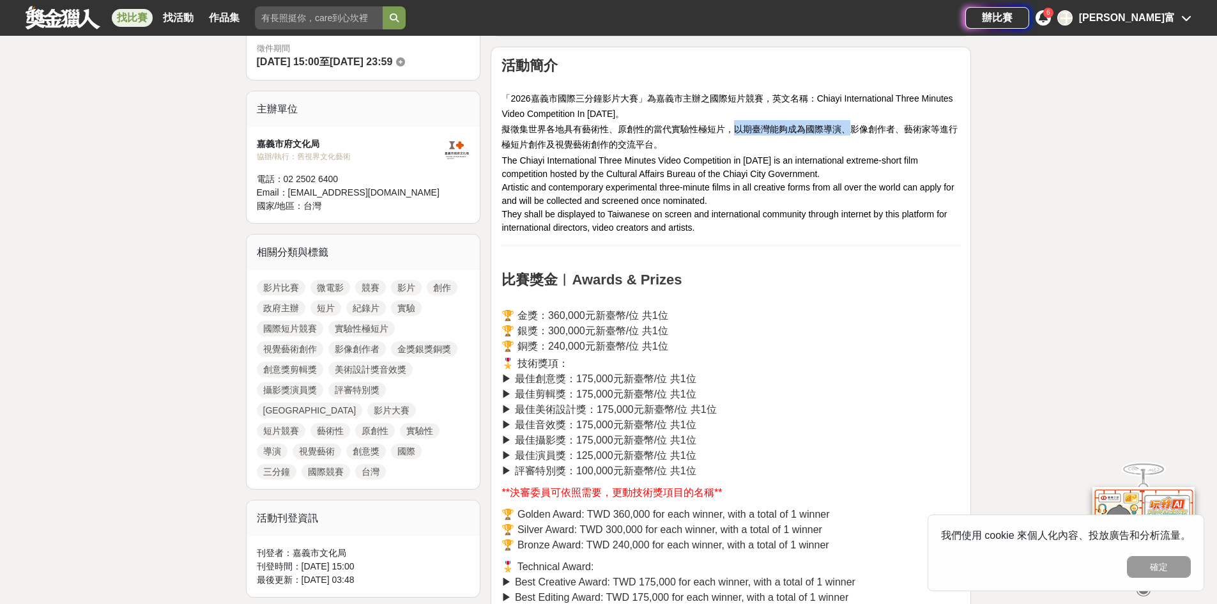
click at [849, 132] on span "擬徵集世界各地具有藝術性、原創性的當代實驗性極短片，以期臺灣能夠成為國際導演、影像創作者、藝術家等進行極短片創作及視覺藝術創作的交流平台。" at bounding box center [729, 137] width 456 height 26
click at [846, 160] on span "The Chiayi International Three Minutes Video Competition in [DATE] is an intern…" at bounding box center [709, 167] width 416 height 24
drag, startPoint x: 853, startPoint y: 133, endPoint x: 908, endPoint y: 139, distance: 55.3
click at [908, 139] on h2 "活動簡介 「2026嘉義市國際三分鐘影片大賽」為嘉義市主辦之國際短片競賽，英文名稱：Chiayi International Three Minutes Vi…" at bounding box center [730, 103] width 459 height 93
click at [904, 139] on h2 "活動簡介 「2026嘉義市國際三分鐘影片大賽」為嘉義市主辦之國際短片競賽，英文名稱：Chiayi International Three Minutes Vi…" at bounding box center [730, 103] width 459 height 93
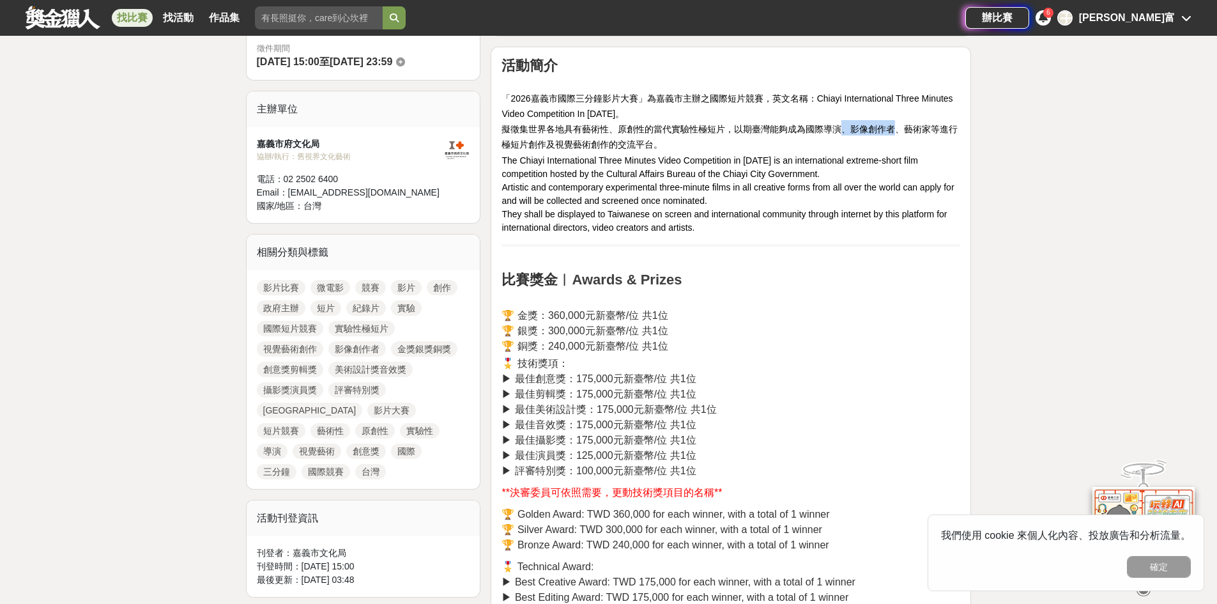
drag, startPoint x: 894, startPoint y: 130, endPoint x: 837, endPoint y: 132, distance: 56.9
click at [837, 132] on span "擬徵集世界各地具有藝術性、原創性的當代實驗性極短片，以期臺灣能夠成為國際導演、影像創作者、藝術家等進行極短片創作及視覺藝術創作的交流平台。" at bounding box center [729, 137] width 456 height 26
click at [849, 134] on span "擬徵集世界各地具有藝術性、原創性的當代實驗性極短片，以期臺灣能夠成為國際導演、影像創作者、藝術家等進行極短片創作及視覺藝術創作的交流平台。" at bounding box center [729, 137] width 456 height 26
click at [848, 134] on span "擬徵集世界各地具有藝術性、原創性的當代實驗性極短片，以期臺灣能夠成為國際導演、影像創作者、藝術家等進行極短片創作及視覺藝術創作的交流平台。" at bounding box center [729, 137] width 456 height 26
drag, startPoint x: 849, startPoint y: 132, endPoint x: 896, endPoint y: 130, distance: 46.7
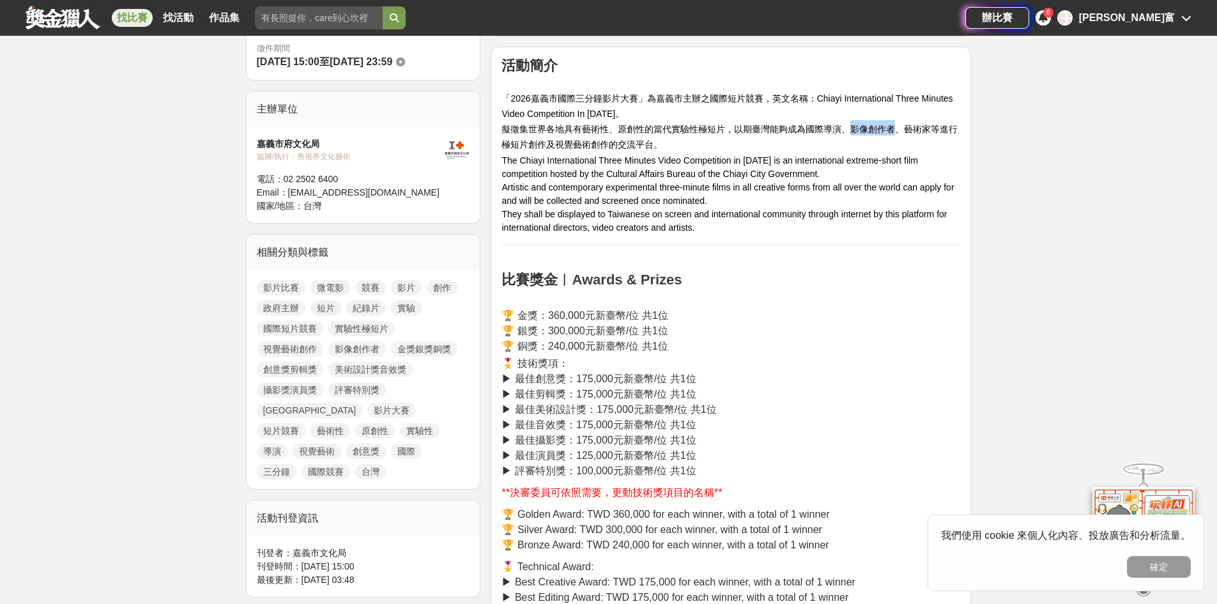
click at [896, 130] on span "擬徵集世界各地具有藝術性、原創性的當代實驗性極短片，以期臺灣能夠成為國際導演、影像創作者、藝術家等進行極短片創作及視覺藝術創作的交流平台。" at bounding box center [729, 137] width 456 height 26
click at [890, 144] on h2 "活動簡介 「2026嘉義市國際三分鐘影片大賽」為嘉義市主辦之國際短片競賽，英文名稱：Chiayi International Three Minutes Vi…" at bounding box center [730, 103] width 459 height 93
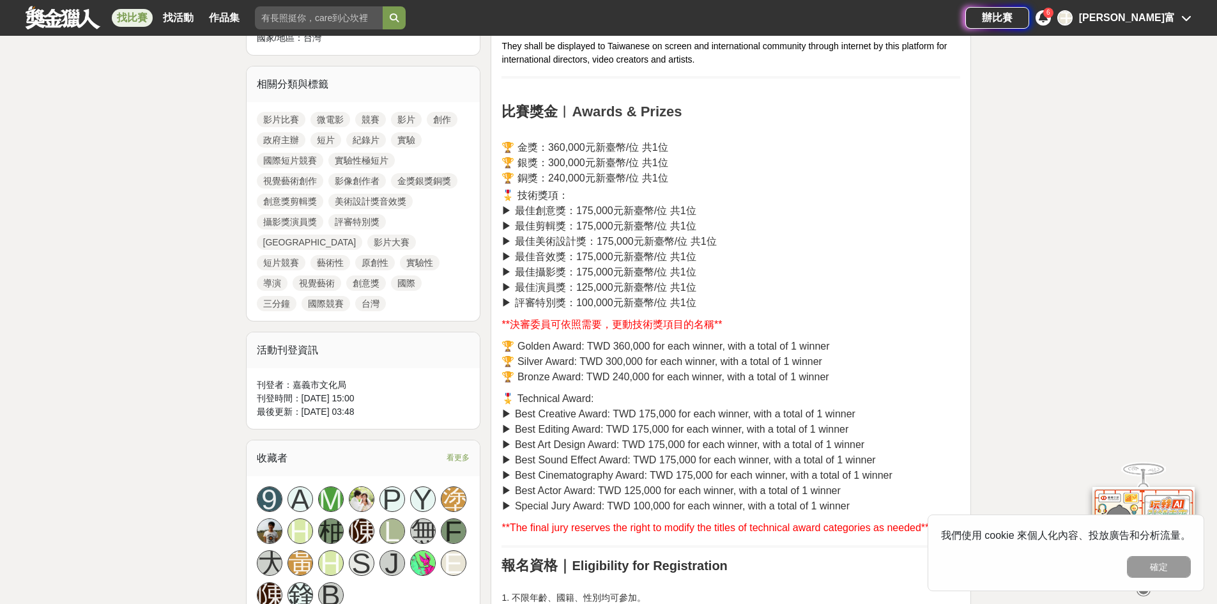
scroll to position [766, 0]
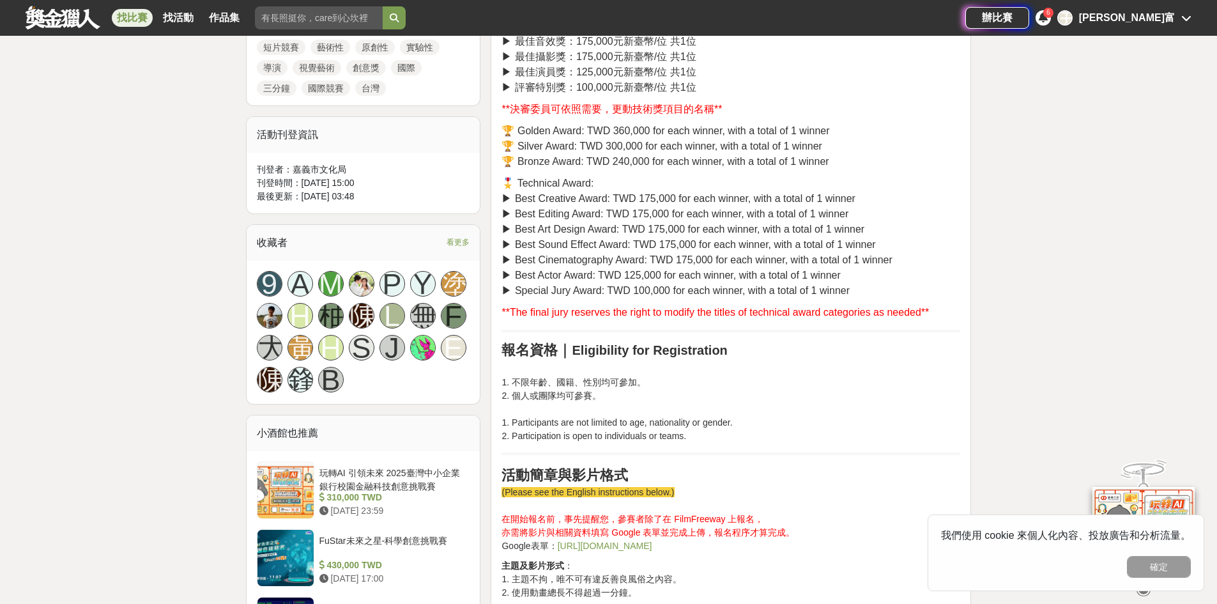
click at [710, 178] on p "🎖️ Technical Award: ▶︎ Best Creative Award: TWD 175,000 for each winner, with a…" at bounding box center [730, 237] width 459 height 123
click at [849, 104] on p "**決審委員可依照需要，更動技術獎項目的名稱**" at bounding box center [730, 109] width 459 height 15
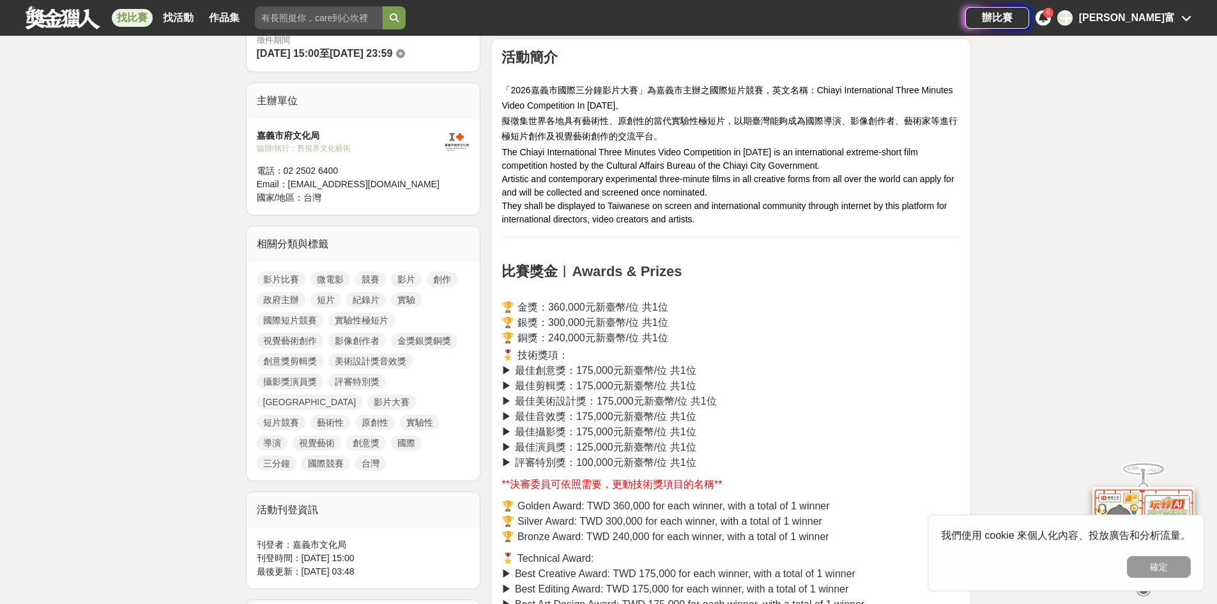
scroll to position [383, 0]
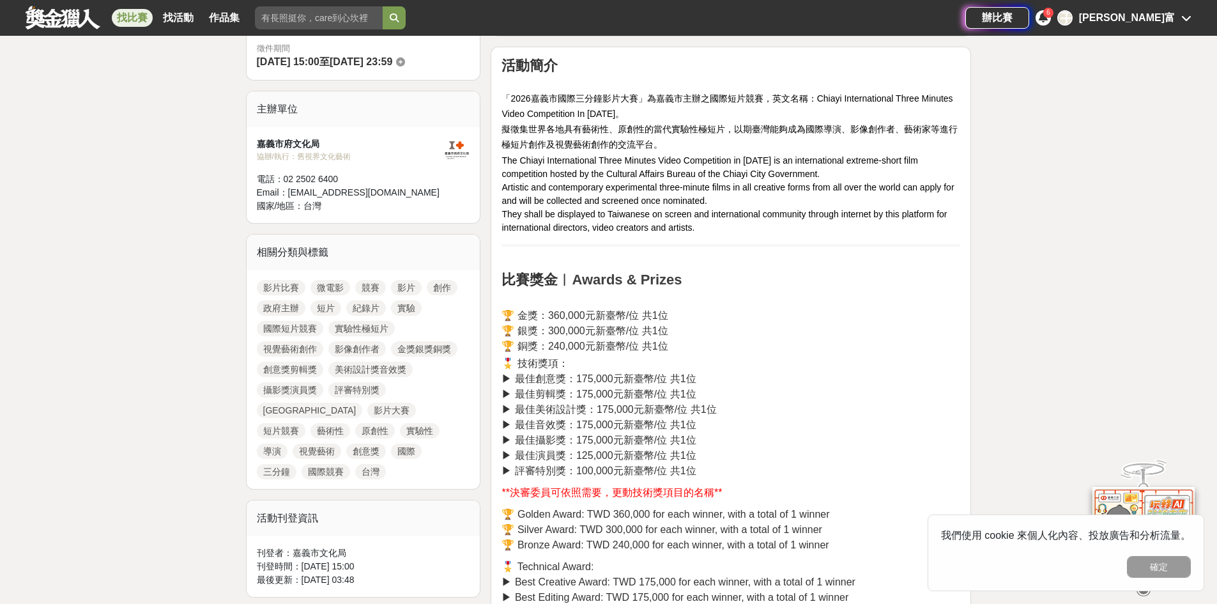
click at [804, 155] on span "The Chiayi International Three Minutes Video Competition in [DATE] is an intern…" at bounding box center [709, 167] width 416 height 24
click at [803, 155] on span "The Chiayi International Three Minutes Video Competition in [DATE] is an intern…" at bounding box center [709, 167] width 416 height 24
click at [801, 145] on h2 "活動簡介 「2026嘉義市國際三分鐘影片大賽」為嘉義市主辦之國際短片競賽，英文名稱：Chiayi International Three Minutes Vi…" at bounding box center [730, 103] width 459 height 93
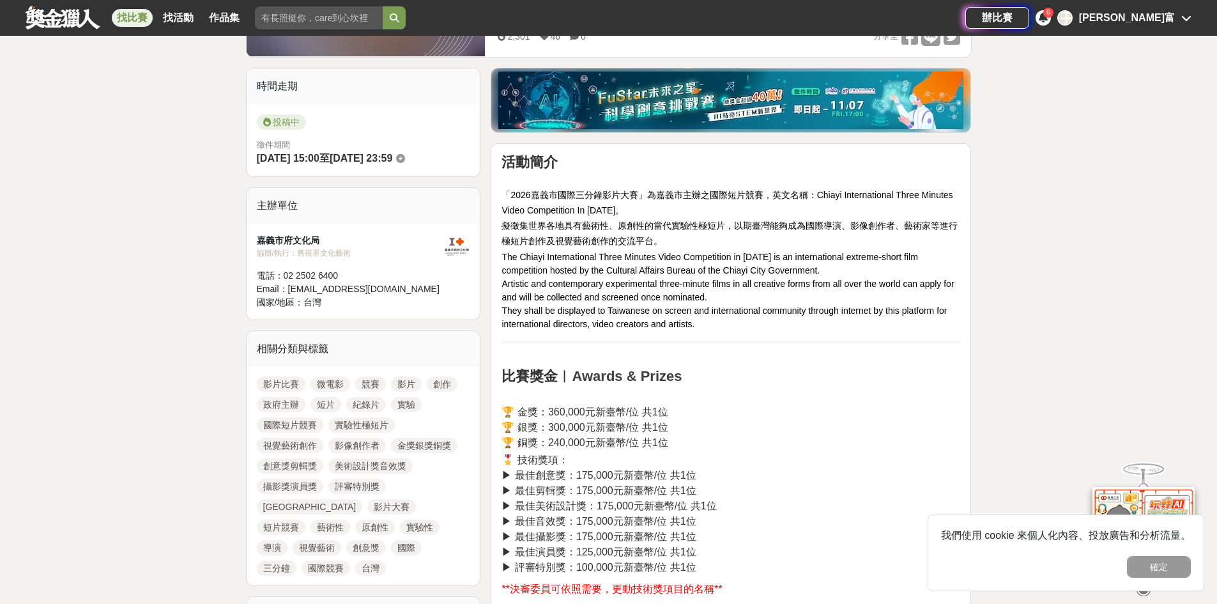
scroll to position [255, 0]
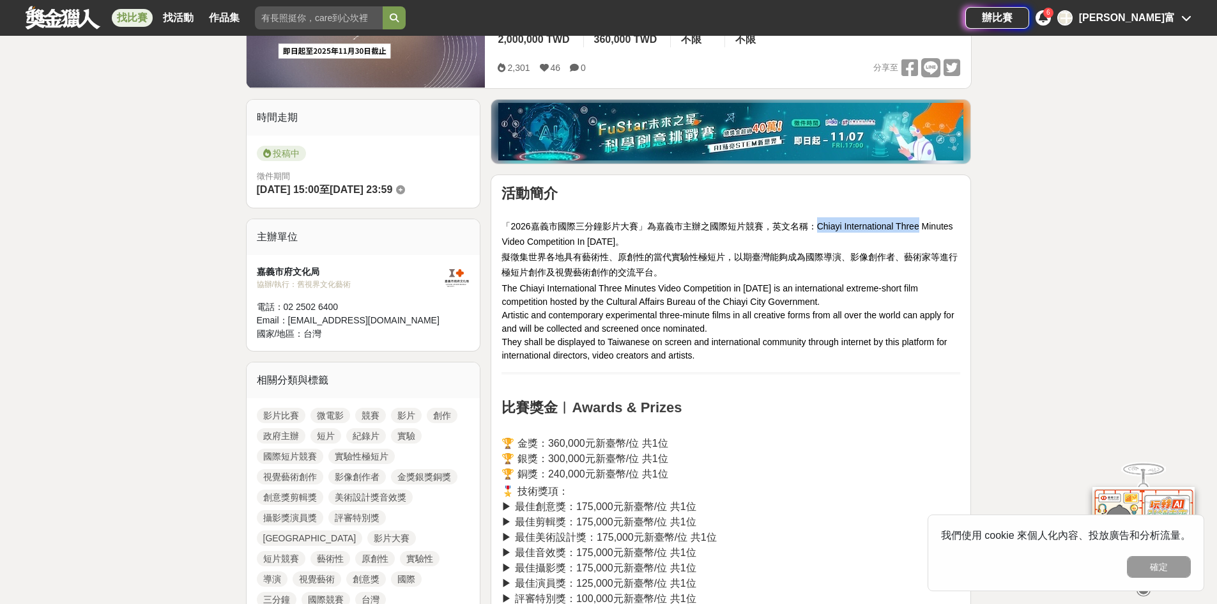
drag, startPoint x: 813, startPoint y: 224, endPoint x: 1012, endPoint y: 220, distance: 198.7
click at [957, 237] on h2 "活動簡介 「2026嘉義市國際三分鐘影片大賽」為嘉義市主辦之國際短片競賽，英文名稱：Chiayi International Three Minutes Vi…" at bounding box center [730, 231] width 459 height 93
click at [943, 270] on h2 "活動簡介 「2026嘉義市國際三分鐘影片大賽」為嘉義市主辦之國際短片競賽，英文名稱：Chiayi International Three Minutes Vi…" at bounding box center [730, 231] width 459 height 93
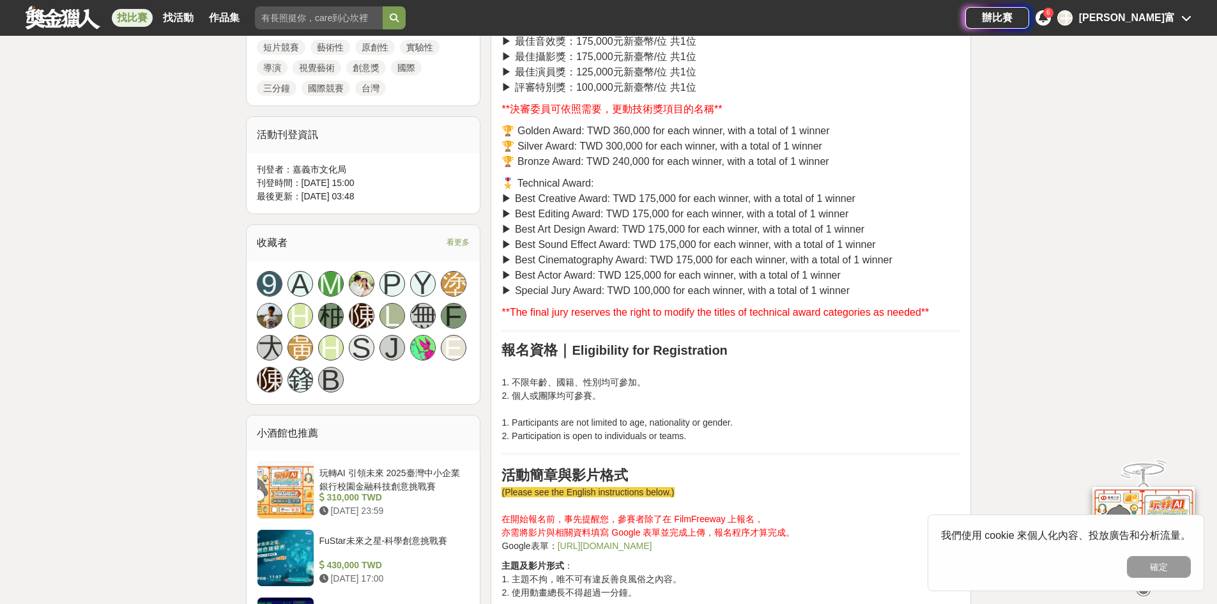
scroll to position [894, 0]
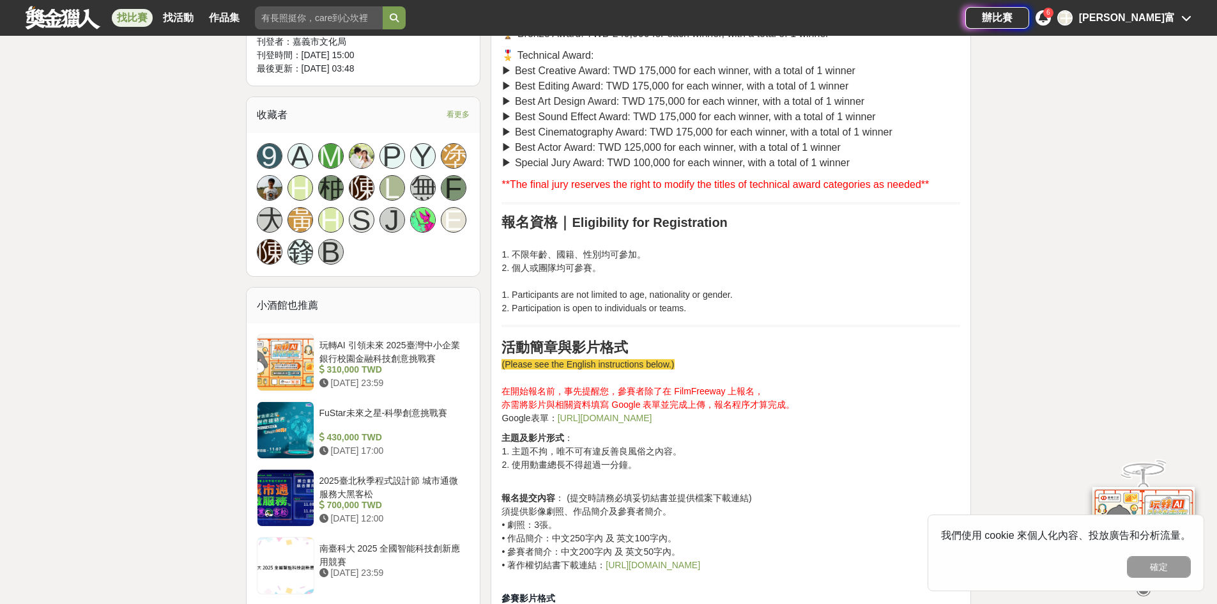
click at [652, 418] on link "[URL][DOMAIN_NAME]" at bounding box center [605, 418] width 95 height 10
click at [556, 277] on p "1. 不限年齡、國籍、性別均可參加。 2. 個人或團隊均可參賽。 1. Participants are not limited to age, nation…" at bounding box center [730, 274] width 459 height 80
click at [779, 315] on p "1. 不限年齡、國籍、性別均可參加。 2. 個人或團隊均可參賽。 1. Participants are not limited to age, nation…" at bounding box center [730, 274] width 459 height 80
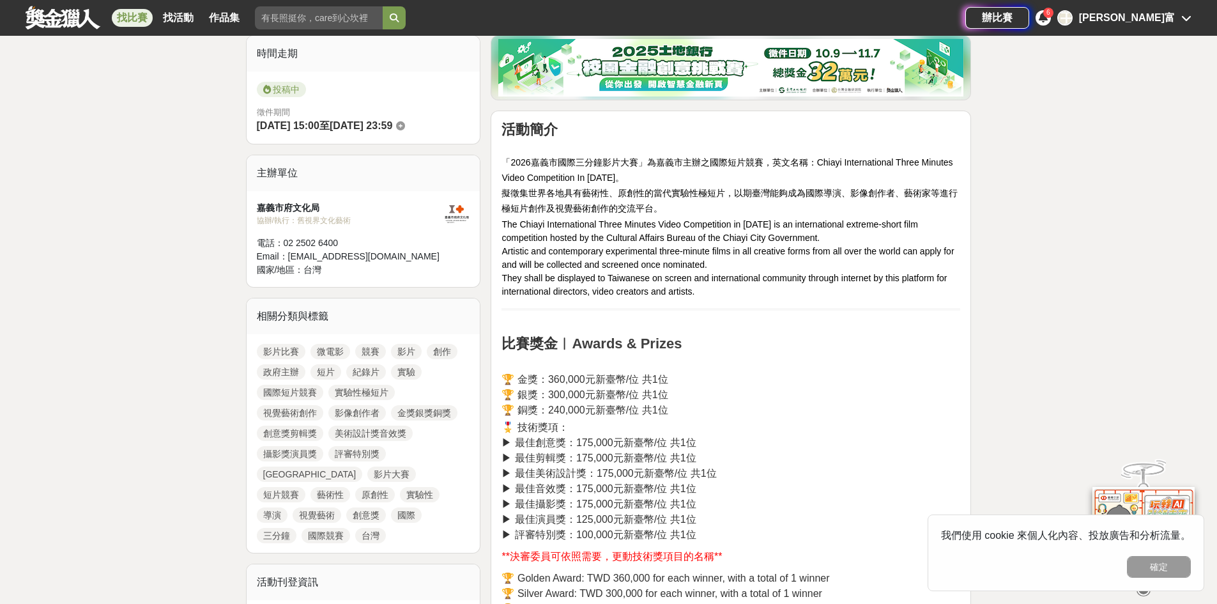
scroll to position [64, 0]
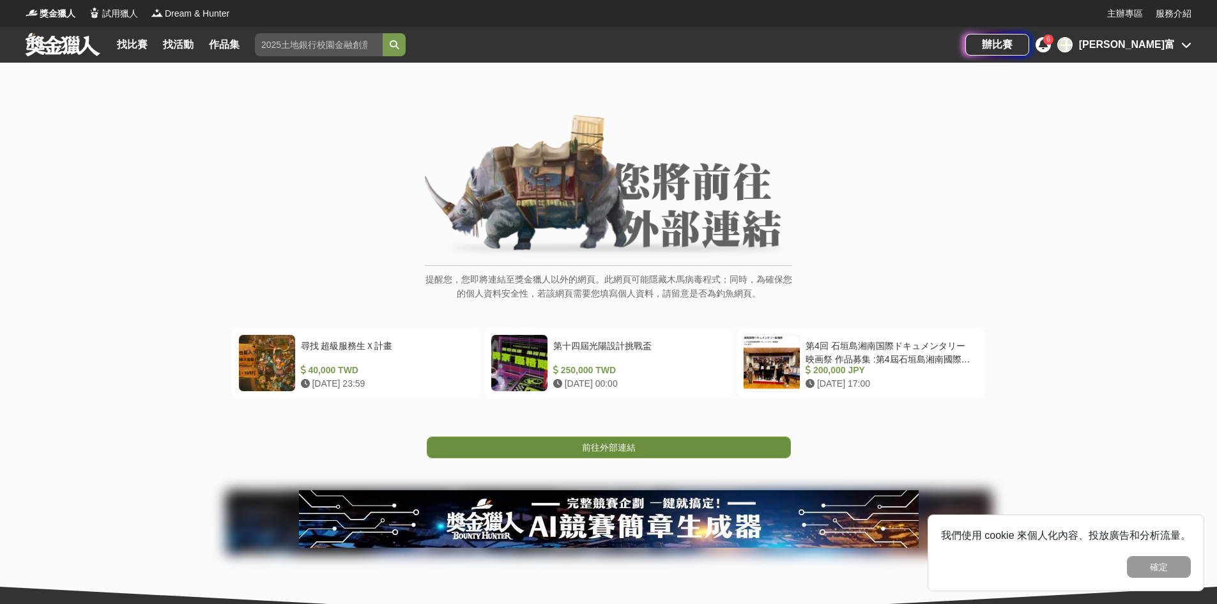
click at [590, 452] on span "前往外部連結" at bounding box center [609, 447] width 54 height 10
